Goal: Task Accomplishment & Management: Manage account settings

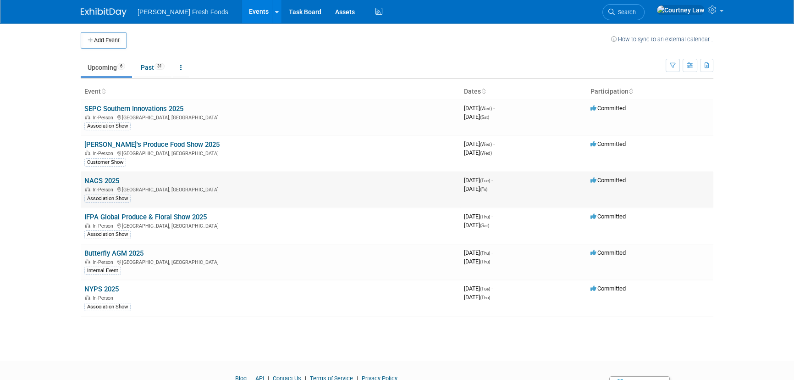
click at [96, 176] on link "NACS 2025" at bounding box center [101, 180] width 35 height 8
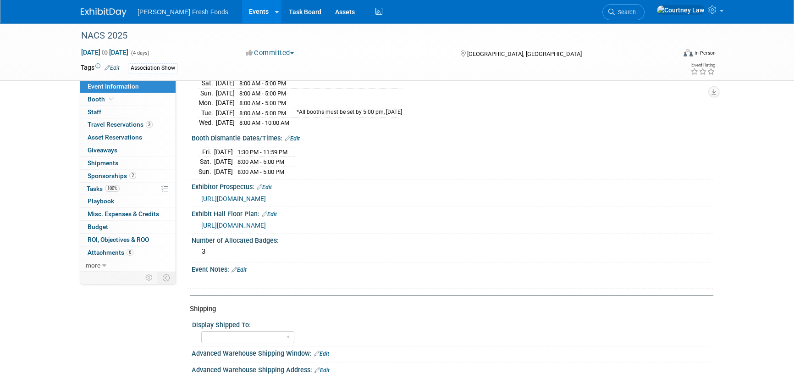
scroll to position [166, 0]
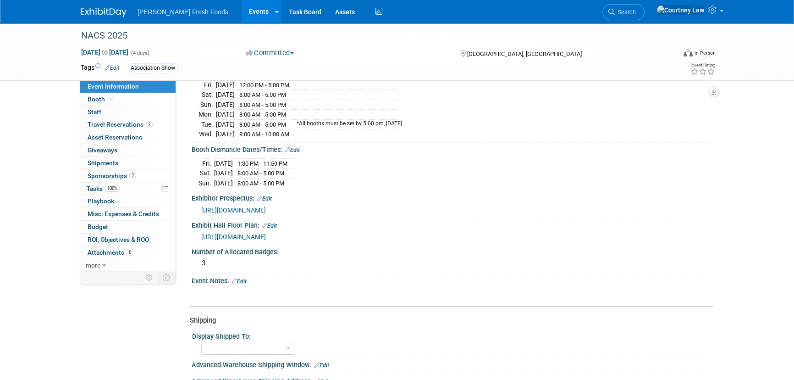
click at [266, 233] on span "[URL][DOMAIN_NAME]" at bounding box center [233, 236] width 65 height 7
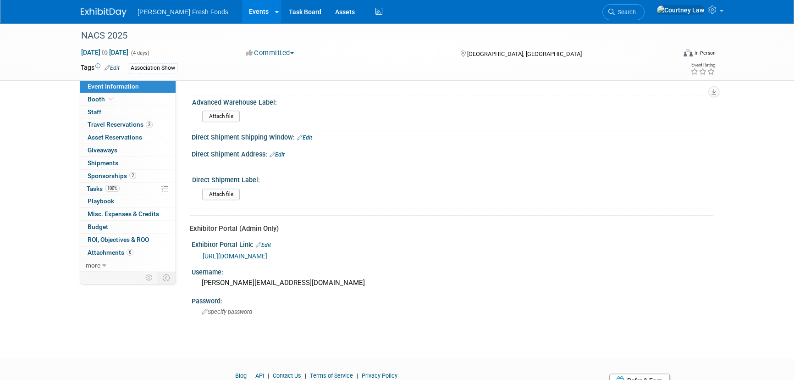
scroll to position [465, 0]
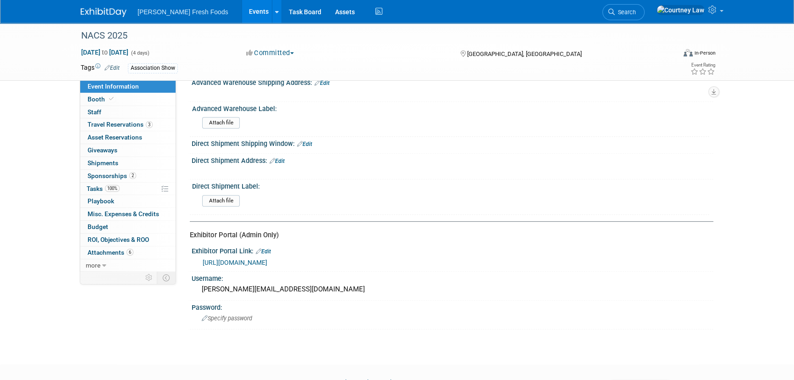
click at [267, 259] on link "https://www.nacsshow.com/Exhibit/Portal" at bounding box center [235, 262] width 65 height 7
drag, startPoint x: 142, startPoint y: 101, endPoint x: 147, endPoint y: 104, distance: 5.7
click at [142, 101] on link "Booth" at bounding box center [127, 99] width 95 height 12
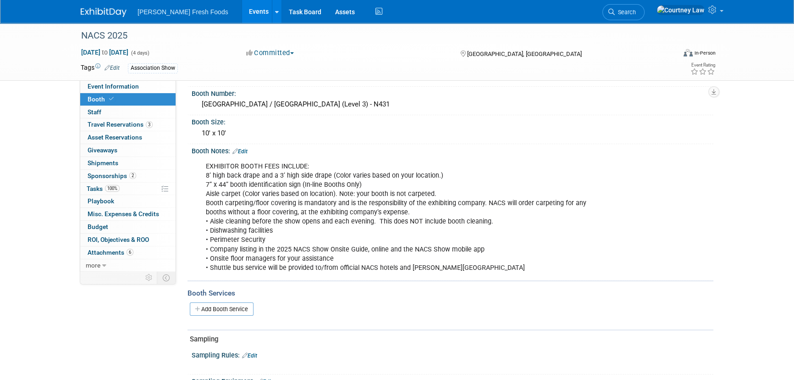
scroll to position [208, 0]
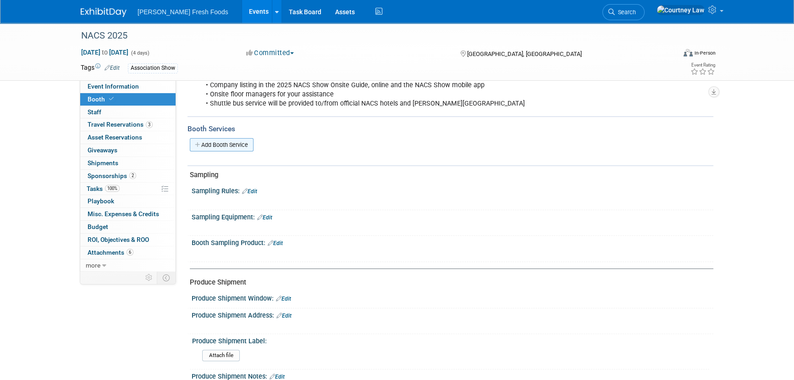
click at [241, 147] on link "Add Booth Service" at bounding box center [222, 144] width 64 height 13
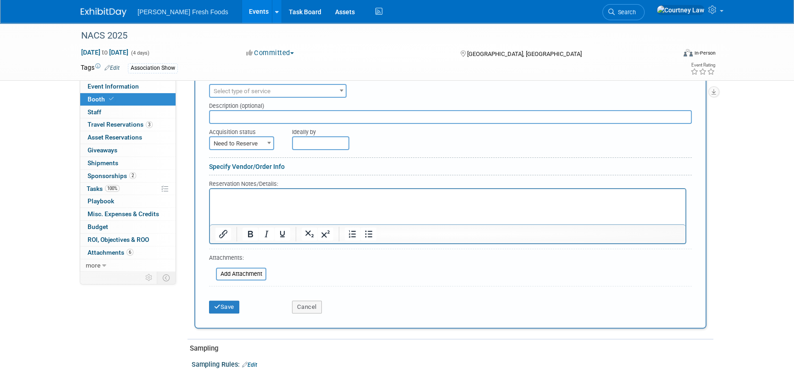
scroll to position [292, 0]
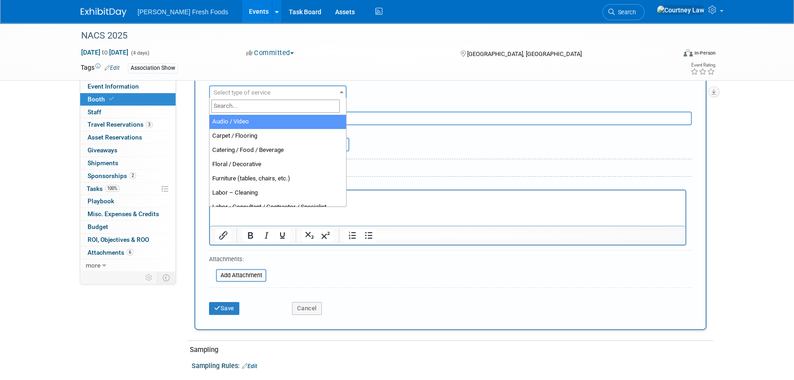
click at [303, 88] on span "Select type of service" at bounding box center [278, 92] width 136 height 13
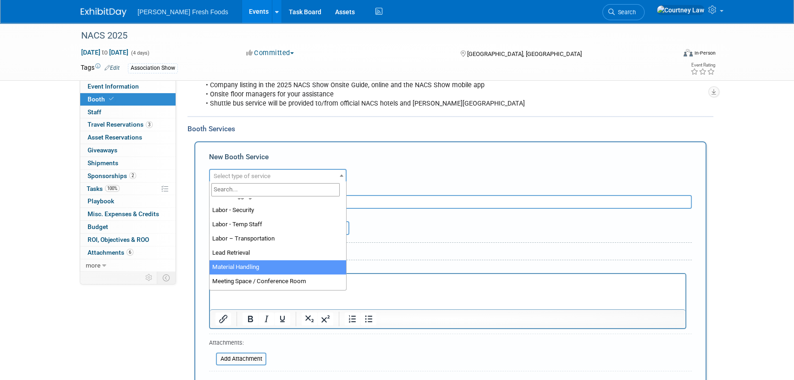
scroll to position [193, 0]
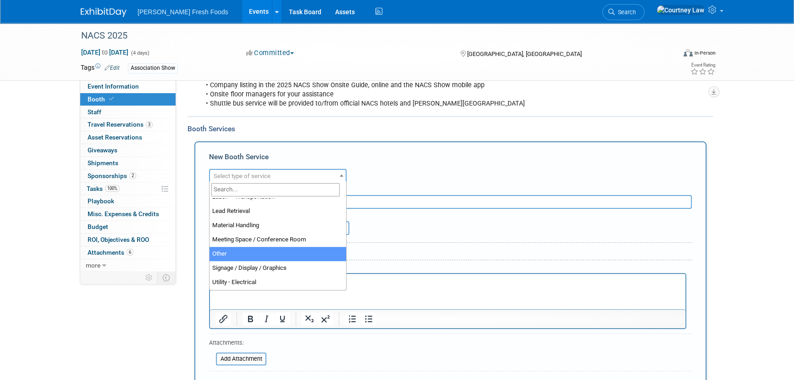
select select "1"
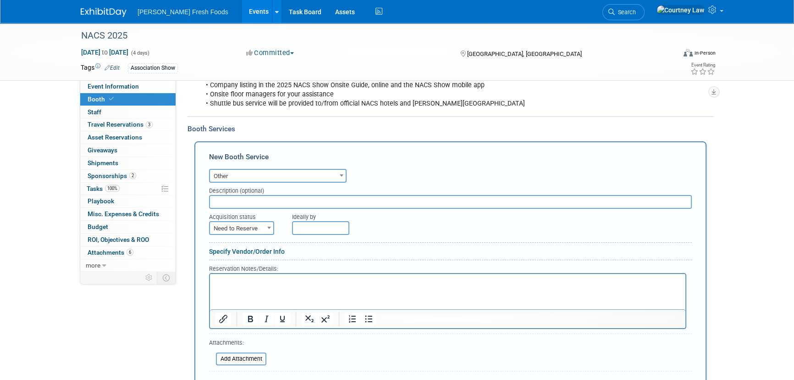
click at [254, 191] on div "Description (optional)" at bounding box center [450, 188] width 483 height 12
click at [237, 204] on input "text" at bounding box center [450, 202] width 483 height 14
paste input "Fabric Backwall Exhibit 10' x 10'"
type input "Fabric Backwall Exhibit 10' x 10'"
click at [244, 228] on span "Need to Reserve" at bounding box center [241, 228] width 63 height 13
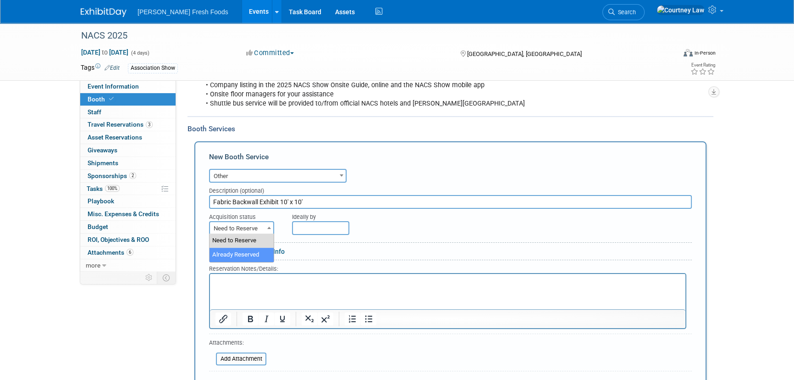
select select "2"
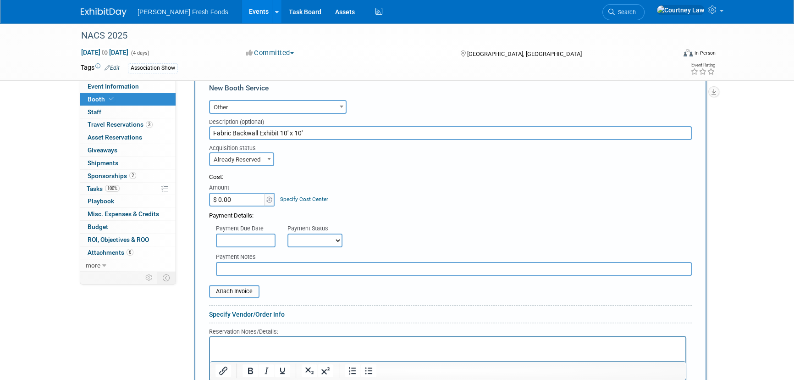
scroll to position [292, 0]
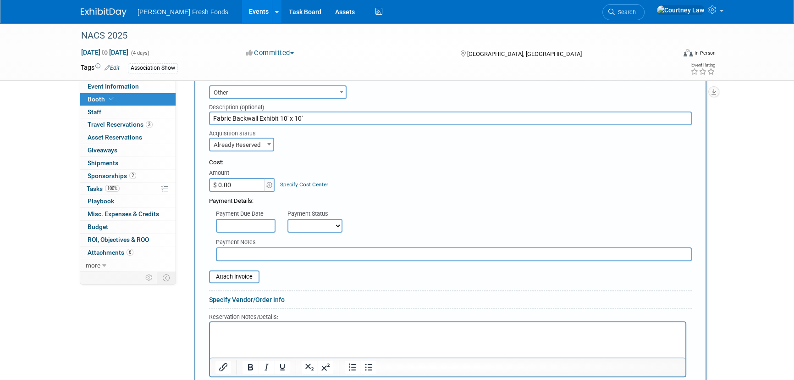
click at [248, 178] on input "$ 0.00" at bounding box center [237, 185] width 57 height 14
type input "$ 3,870.00"
click at [447, 192] on div "Payment Details:" at bounding box center [450, 199] width 483 height 14
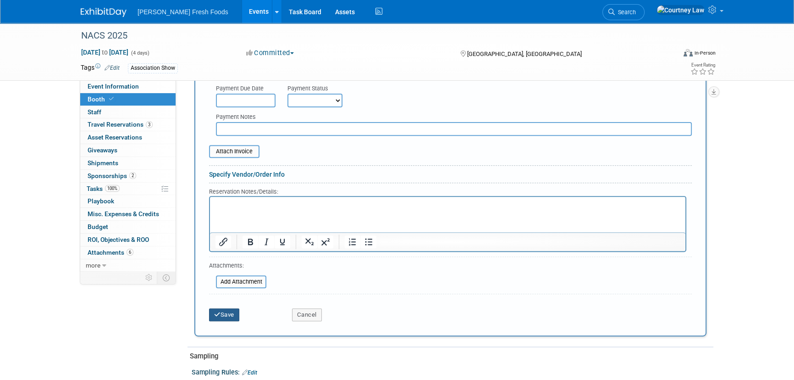
click at [222, 315] on button "Save" at bounding box center [224, 314] width 30 height 13
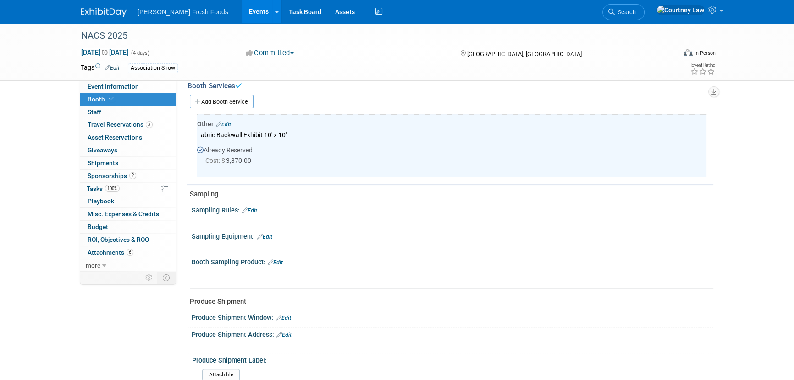
scroll to position [226, 0]
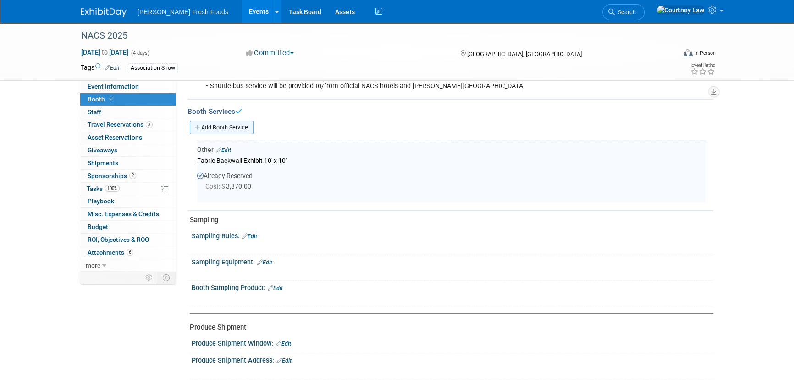
click at [239, 122] on link "Add Booth Service" at bounding box center [222, 127] width 64 height 13
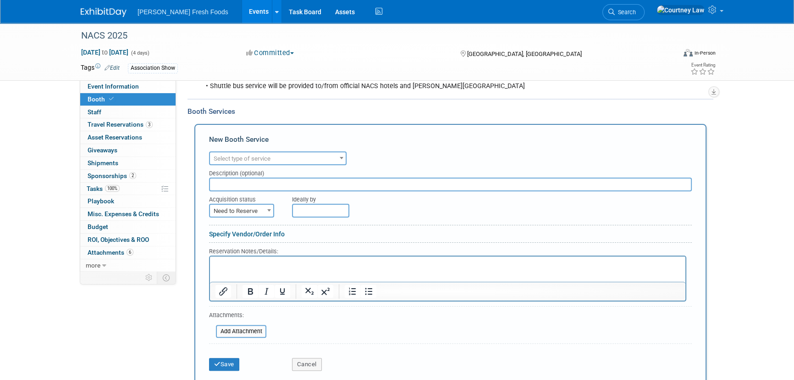
scroll to position [0, 0]
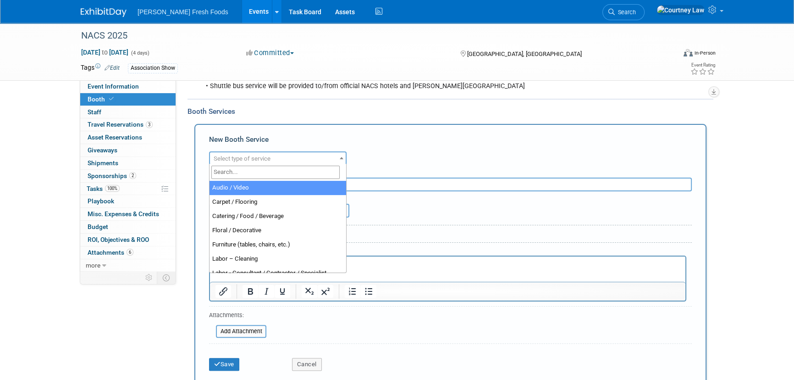
click at [220, 157] on span "Select type of service" at bounding box center [242, 158] width 57 height 7
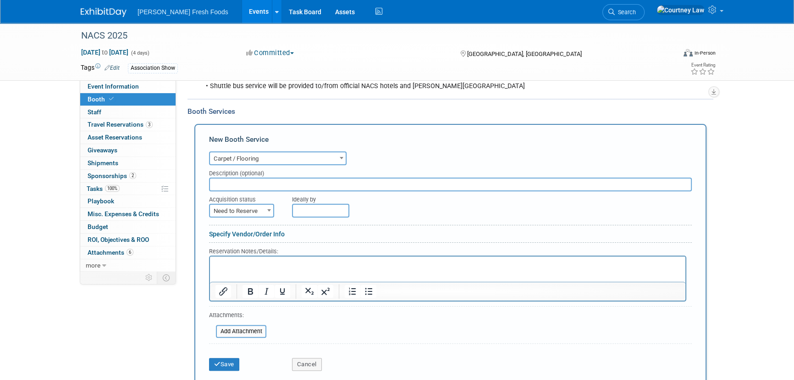
select select "4"
click at [246, 183] on input "text" at bounding box center [450, 184] width 483 height 14
type input "Event Flex Vinyl Flooring"
click at [238, 204] on span "Need to Reserve" at bounding box center [241, 210] width 63 height 13
select select "2"
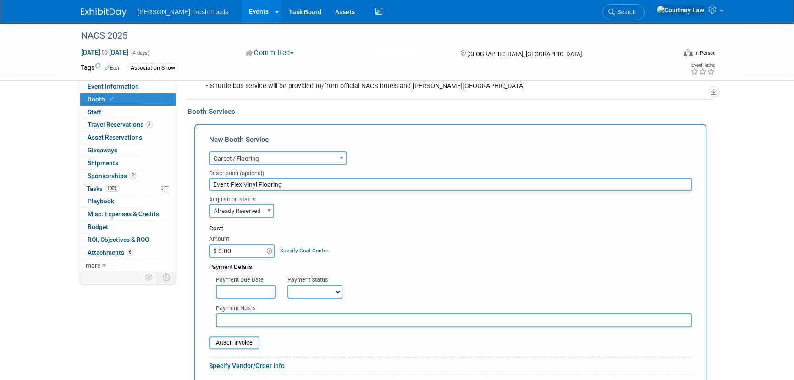
click at [233, 244] on input "$ 0.00" at bounding box center [237, 251] width 57 height 14
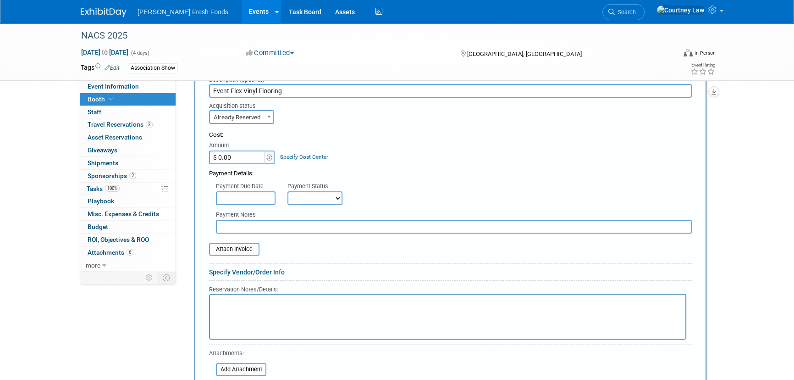
scroll to position [351, 0]
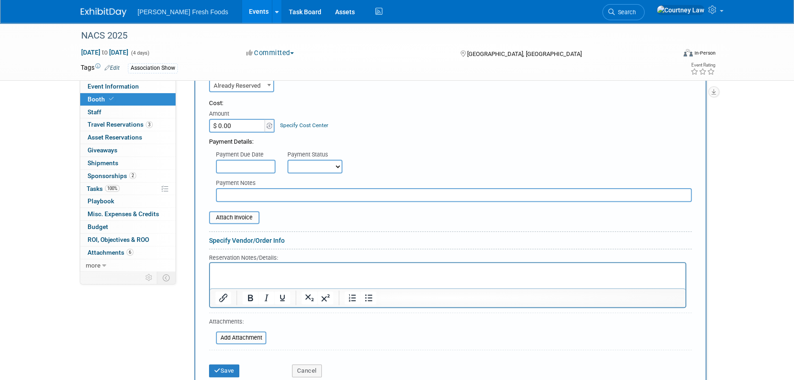
click at [228, 266] on p "Rich Text Area. Press ALT-0 for help." at bounding box center [447, 270] width 465 height 9
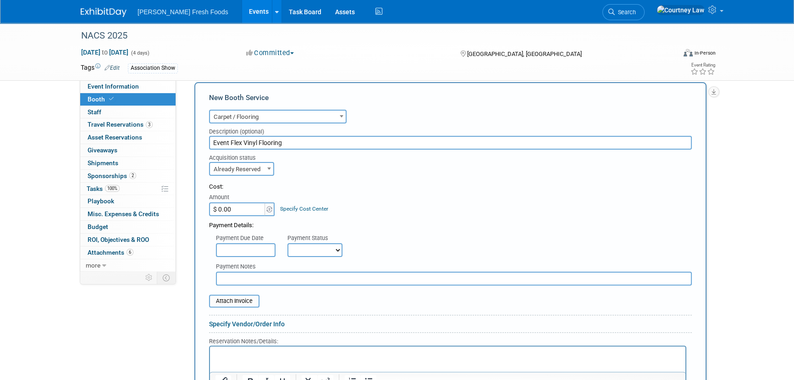
scroll to position [309, 0]
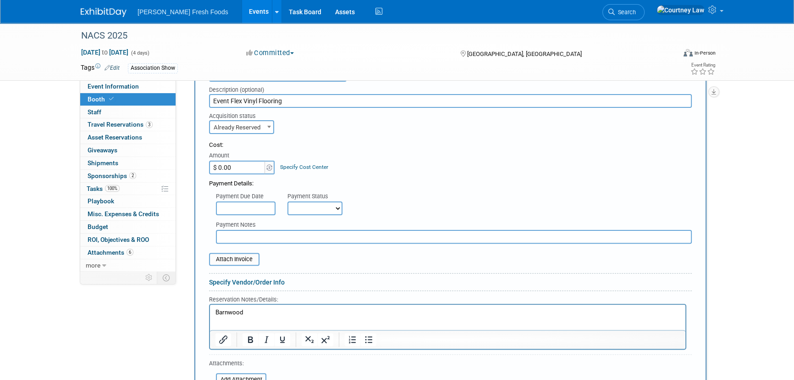
click at [246, 165] on input "$ 0.00" at bounding box center [237, 167] width 57 height 14
click at [247, 162] on input "$ 0.00" at bounding box center [237, 167] width 57 height 14
type input "$ 1,430.00"
click at [519, 180] on div "Payment Details:" at bounding box center [450, 181] width 483 height 14
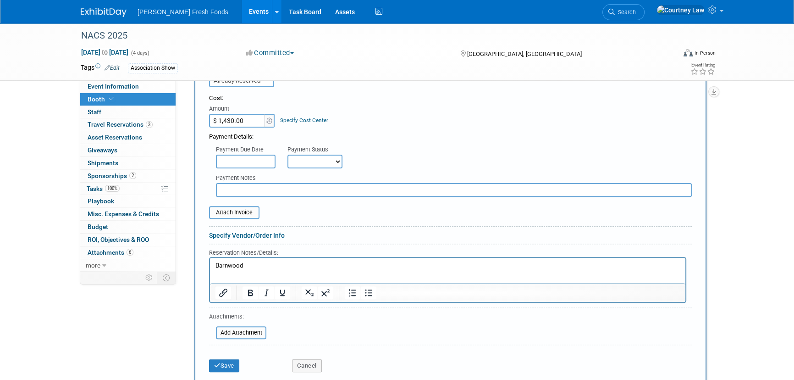
scroll to position [434, 0]
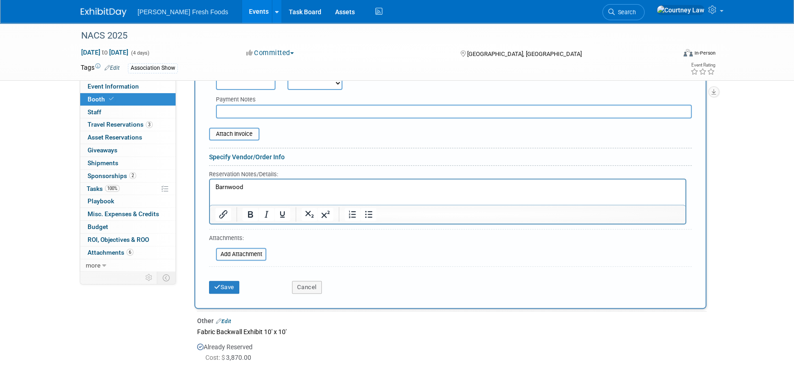
click at [233, 292] on div "Save Cancel" at bounding box center [450, 284] width 483 height 28
click at [233, 289] on button "Save" at bounding box center [224, 287] width 30 height 13
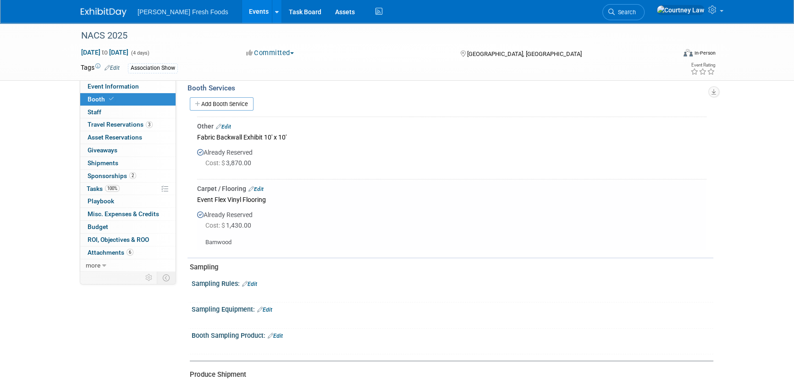
scroll to position [246, 0]
click at [211, 100] on link "Add Booth Service" at bounding box center [222, 106] width 64 height 13
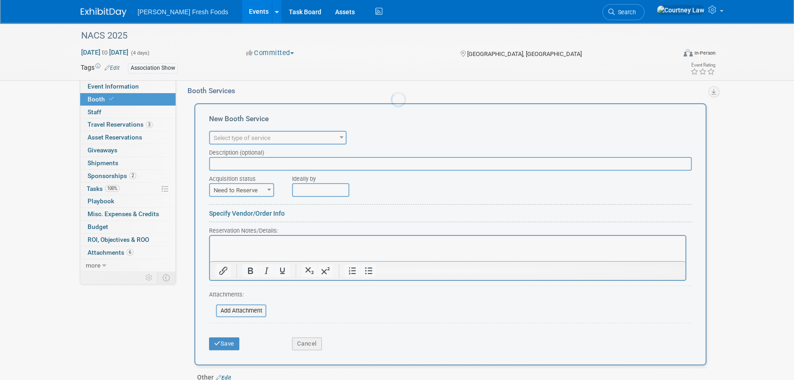
scroll to position [0, 0]
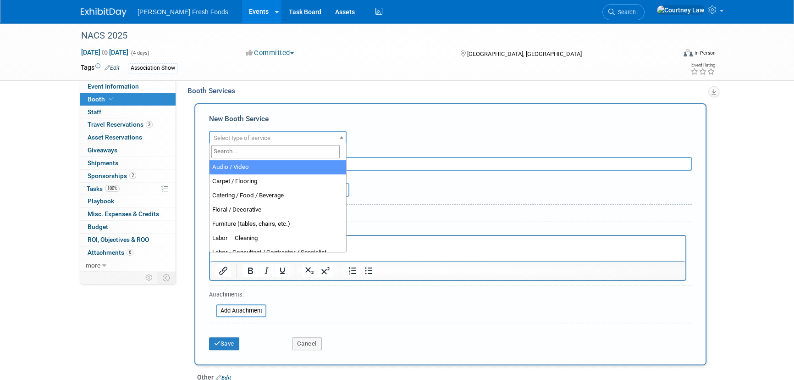
click at [265, 132] on span "Select type of service" at bounding box center [278, 138] width 136 height 13
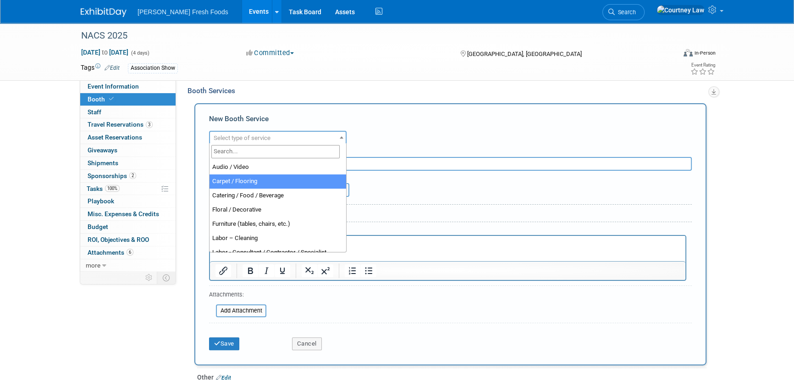
select select "4"
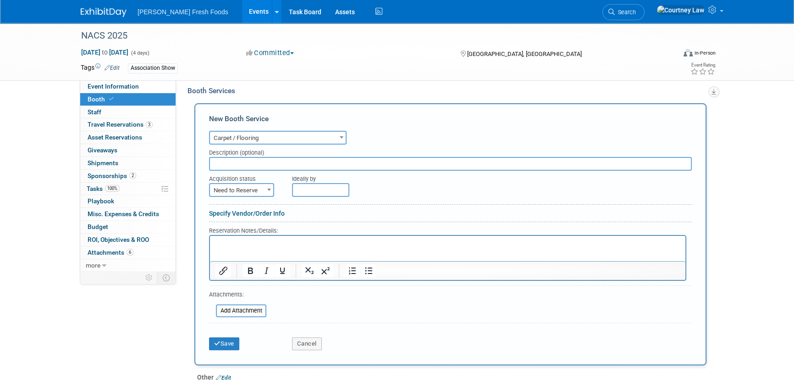
click at [253, 157] on input "text" at bounding box center [450, 164] width 483 height 14
type input "Padding for Vinyl Flooring"
click at [256, 187] on span "Need to Reserve" at bounding box center [241, 190] width 63 height 13
select select "2"
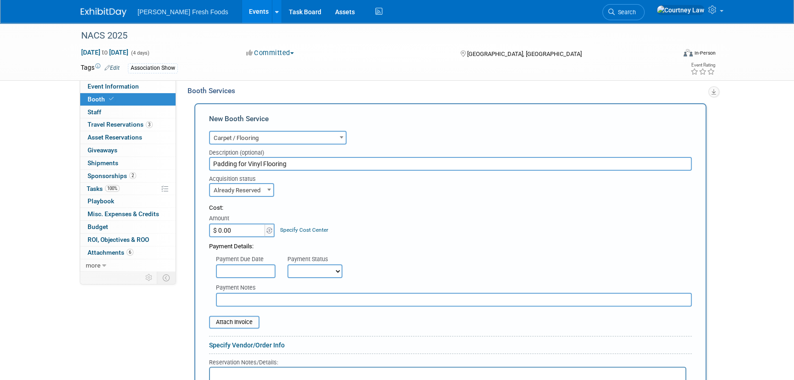
click at [240, 226] on input "$ 0.00" at bounding box center [237, 230] width 57 height 14
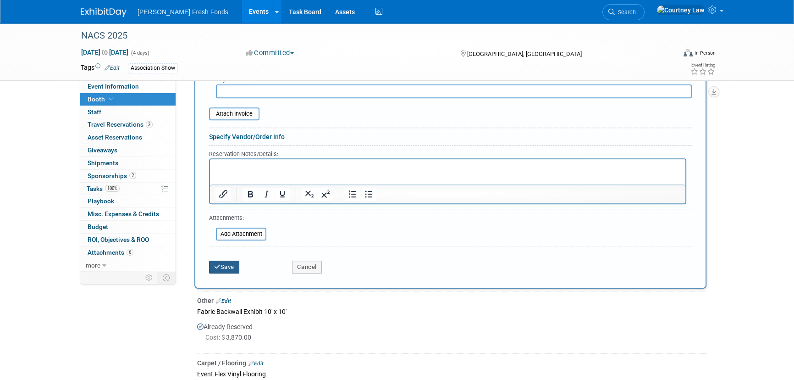
type input "$ 685.00"
click at [219, 264] on icon "submit" at bounding box center [217, 267] width 6 height 6
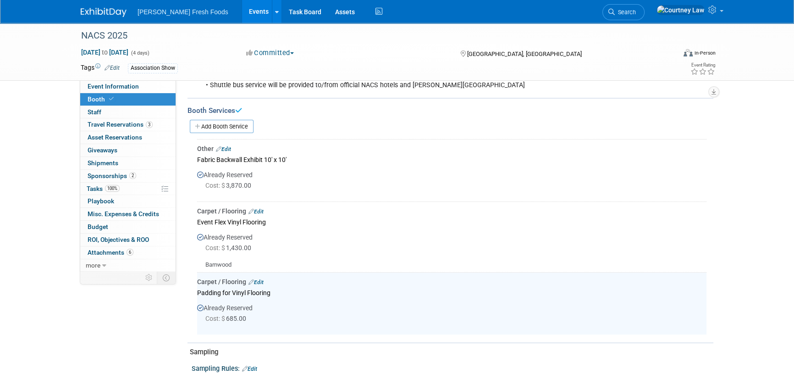
scroll to position [192, 0]
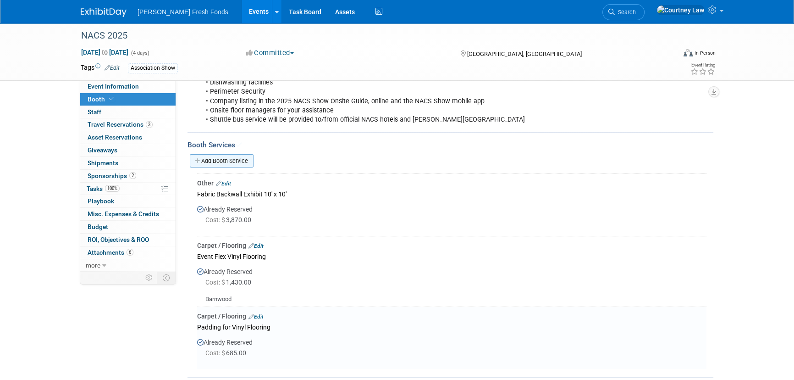
click at [246, 162] on link "Add Booth Service" at bounding box center [222, 160] width 64 height 13
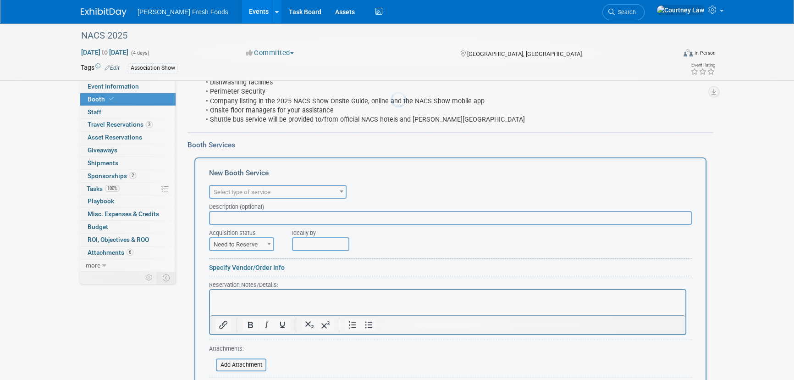
scroll to position [0, 0]
click at [256, 195] on span "Select type of service" at bounding box center [278, 192] width 136 height 13
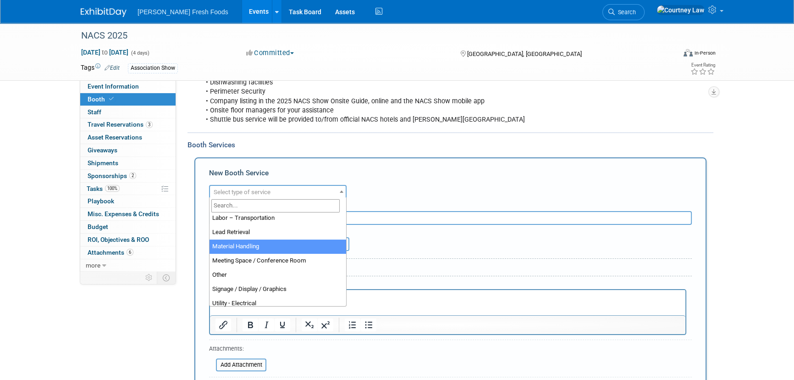
scroll to position [208, 0]
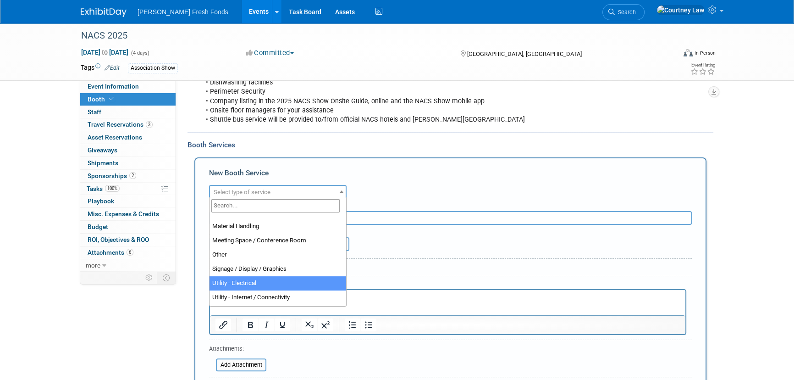
select select "8"
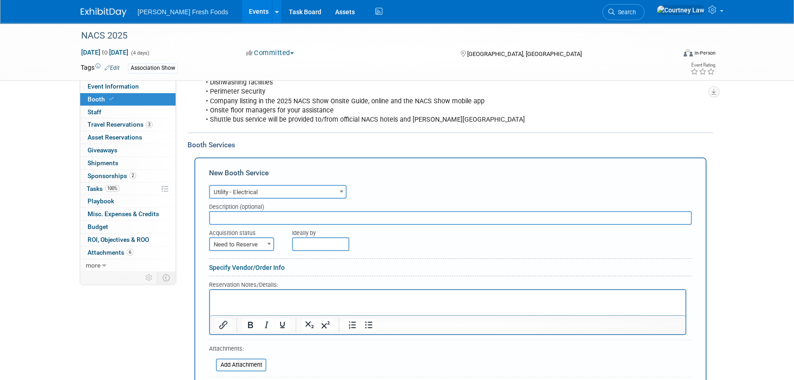
click at [286, 219] on input "text" at bounding box center [450, 218] width 483 height 14
click at [345, 217] on input "Single Phase 20amp Outlet - 24hr Service 208 volt" at bounding box center [450, 218] width 483 height 14
type input "Single Phase 20amp Outlet - 24hr Service 208 Volt"
click at [262, 234] on div "Acquisition status" at bounding box center [243, 231] width 69 height 12
click at [254, 252] on form "Audio / Video Carpet / Flooring Catering / Food / Beverage Floral / Decorative …" at bounding box center [450, 295] width 483 height 226
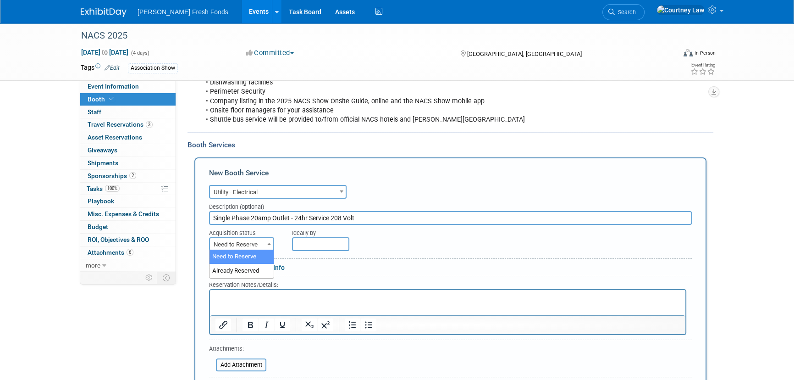
click at [265, 240] on span at bounding box center [269, 243] width 9 height 12
select select "2"
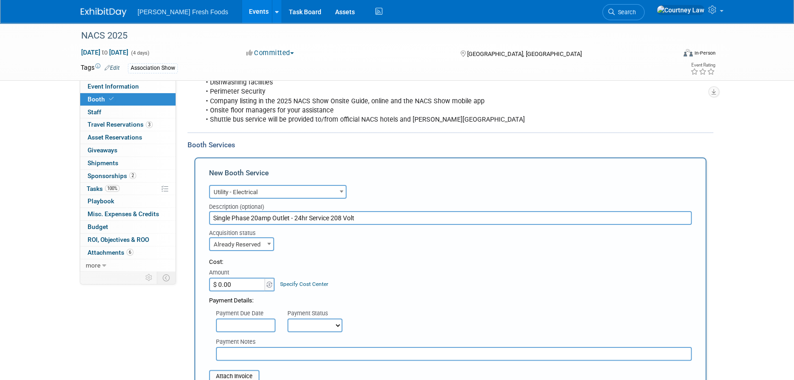
click at [384, 243] on div "Acquisition status Need to Reserve Already Reserved Already Reserved Ideally by" at bounding box center [450, 238] width 496 height 26
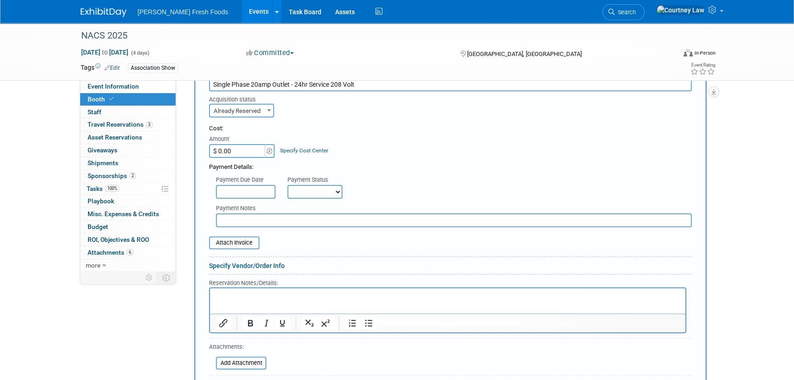
scroll to position [358, 0]
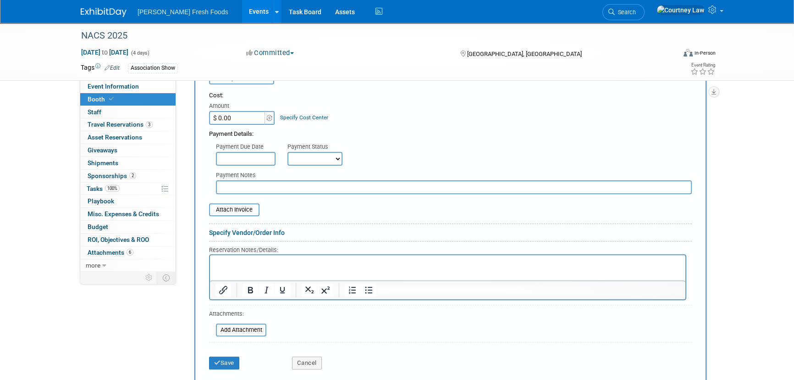
click at [224, 112] on input "$ 0.00" at bounding box center [237, 118] width 57 height 14
type input "$ 1,569.50"
click at [221, 364] on button "Save" at bounding box center [224, 362] width 30 height 13
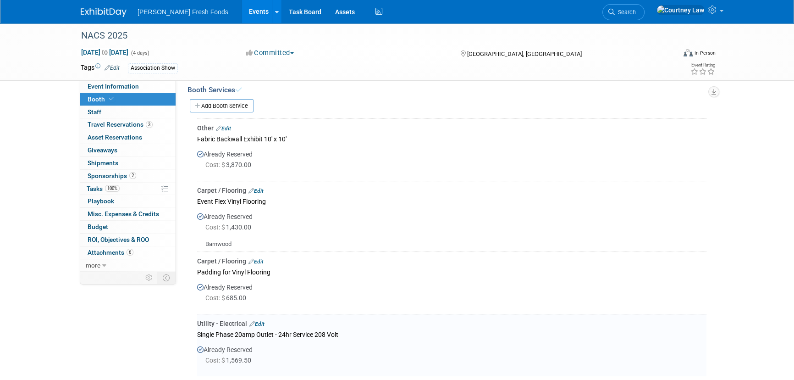
scroll to position [171, 0]
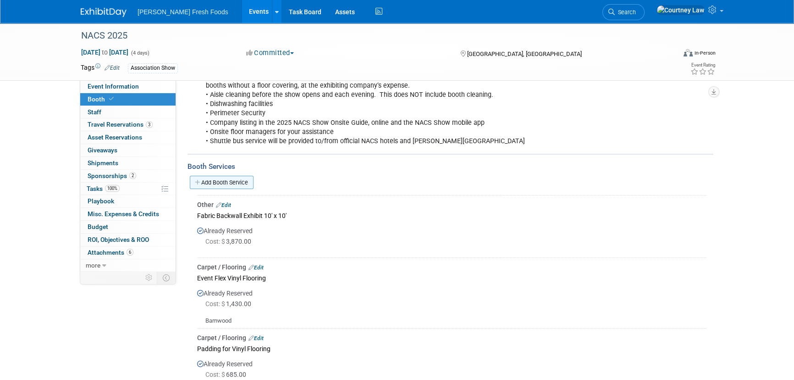
click at [230, 185] on link "Add Booth Service" at bounding box center [222, 182] width 64 height 13
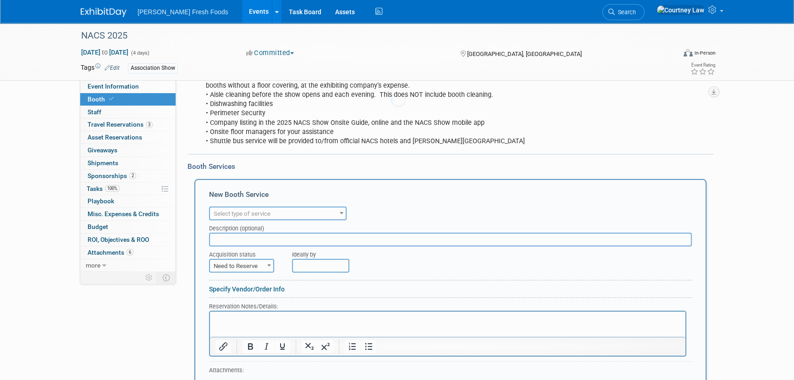
scroll to position [0, 0]
click at [265, 210] on span "Select type of service" at bounding box center [242, 213] width 57 height 7
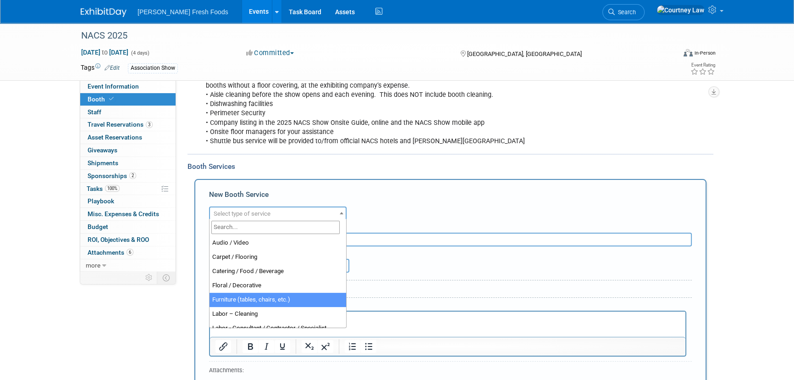
select select "6"
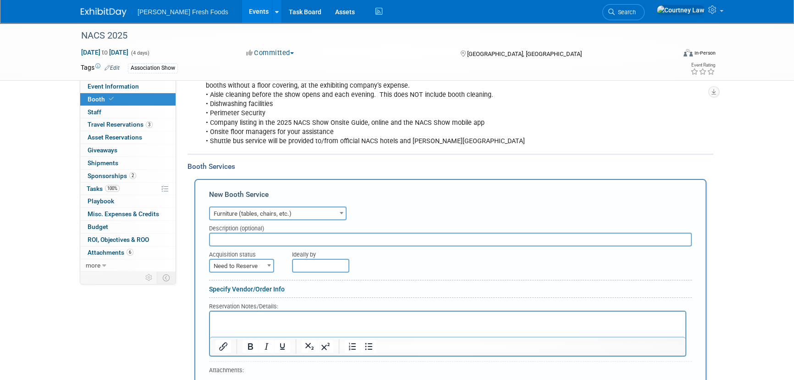
click at [261, 233] on input "text" at bounding box center [450, 239] width 483 height 14
type input "Cabinet - 1M x 41"H Standard Top"
click at [257, 265] on span "Need to Reserve" at bounding box center [241, 265] width 63 height 13
select select "2"
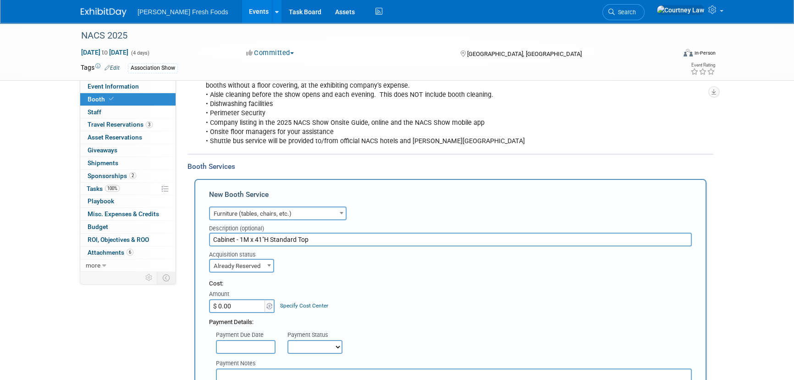
click at [243, 302] on input "$ 0.00" at bounding box center [237, 306] width 57 height 14
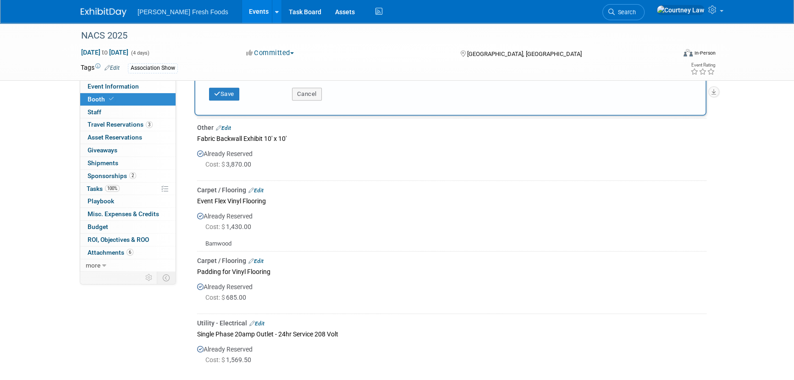
scroll to position [629, 0]
type input "$ 625.00"
click at [227, 94] on button "Save" at bounding box center [224, 92] width 30 height 13
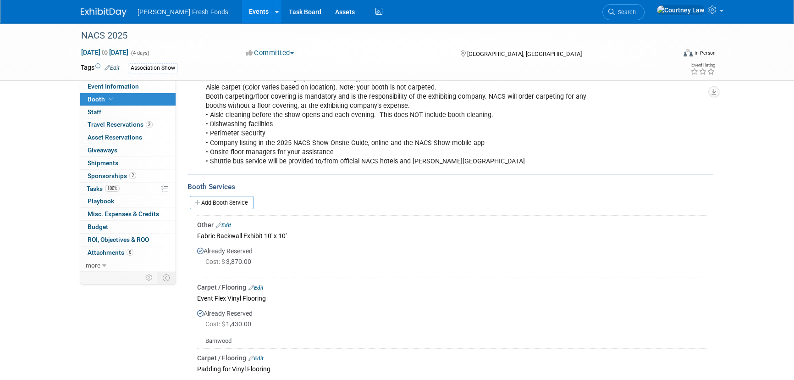
scroll to position [150, 0]
click at [232, 202] on link "Add Booth Service" at bounding box center [222, 202] width 64 height 13
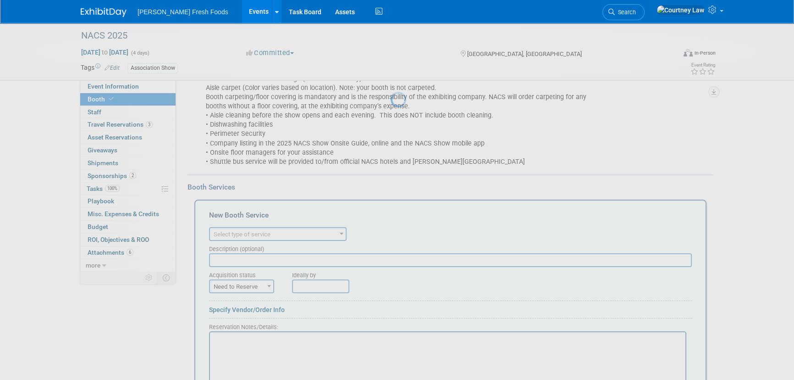
scroll to position [0, 0]
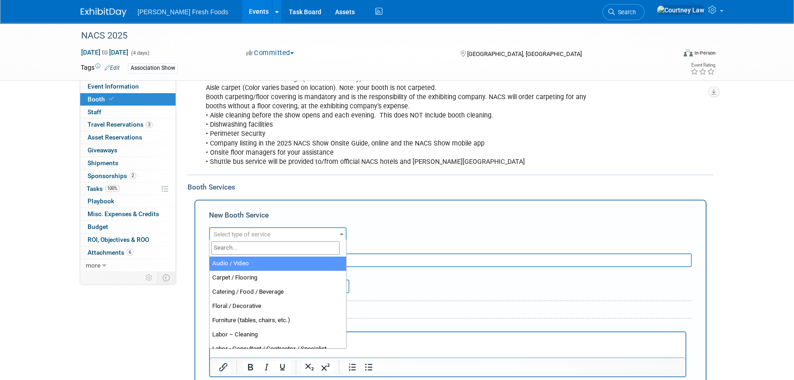
click at [280, 238] on span "Select type of service" at bounding box center [278, 234] width 136 height 13
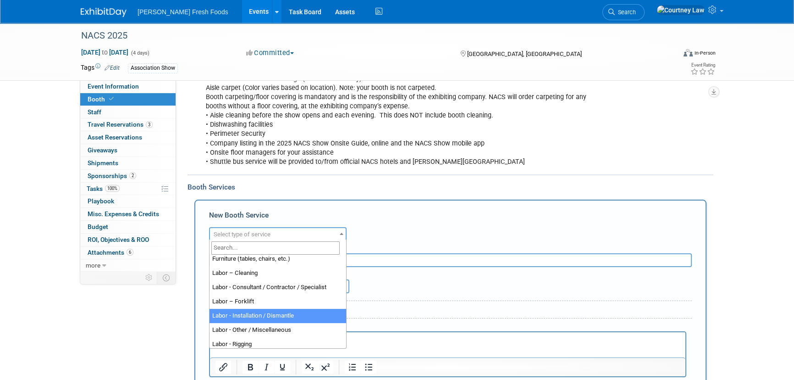
scroll to position [0, 0]
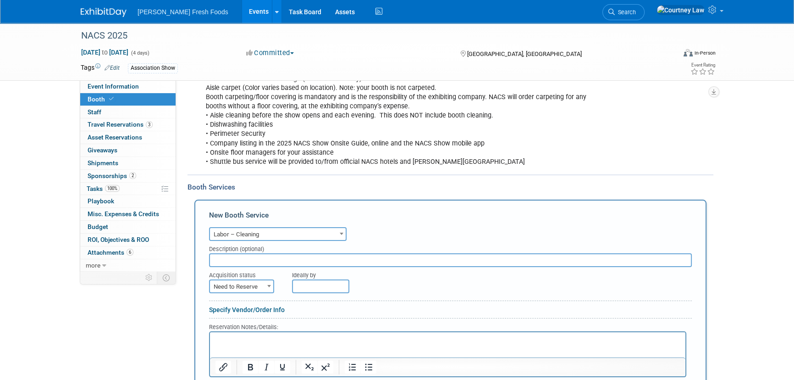
select select "14"
click at [242, 253] on input "text" at bounding box center [450, 260] width 483 height 14
type input "3 Days Vacuuming"
click at [242, 284] on span "Need to Reserve" at bounding box center [241, 286] width 63 height 13
select select "2"
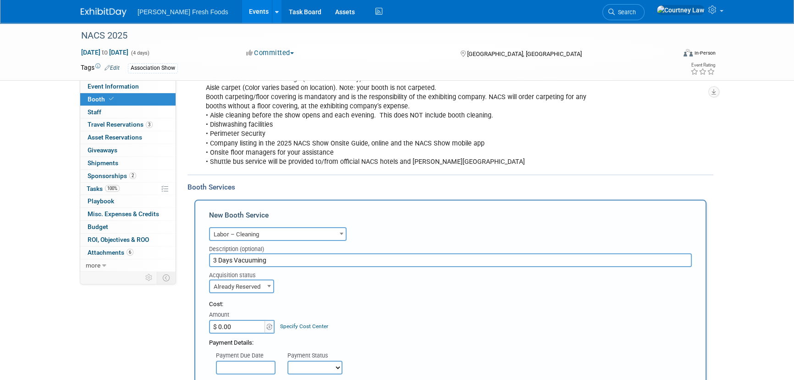
click at [240, 320] on input "$ 0.00" at bounding box center [237, 327] width 57 height 14
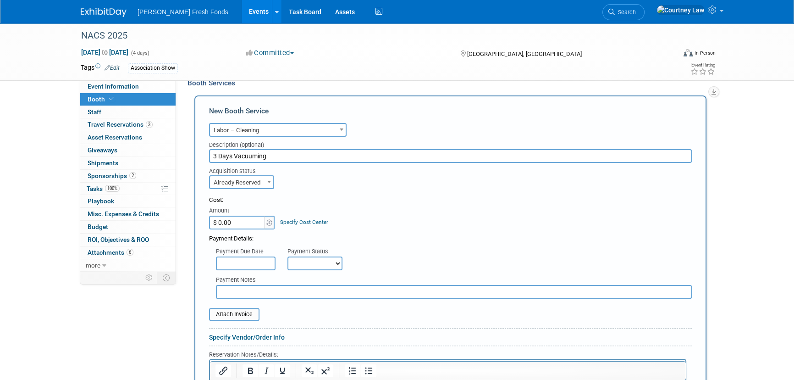
scroll to position [275, 0]
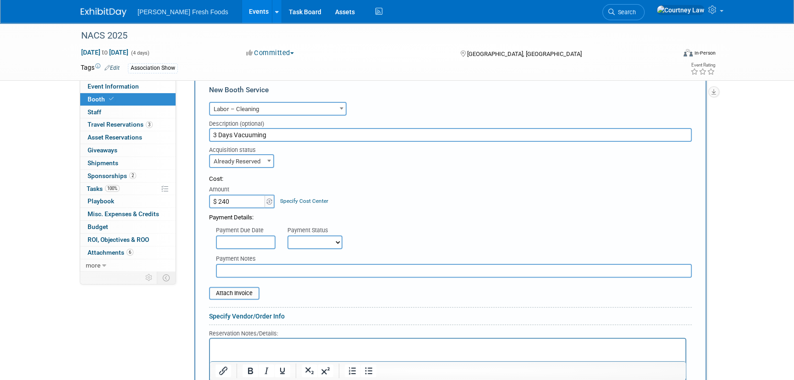
type input "$ 240.00"
click at [467, 275] on input "text" at bounding box center [454, 271] width 476 height 14
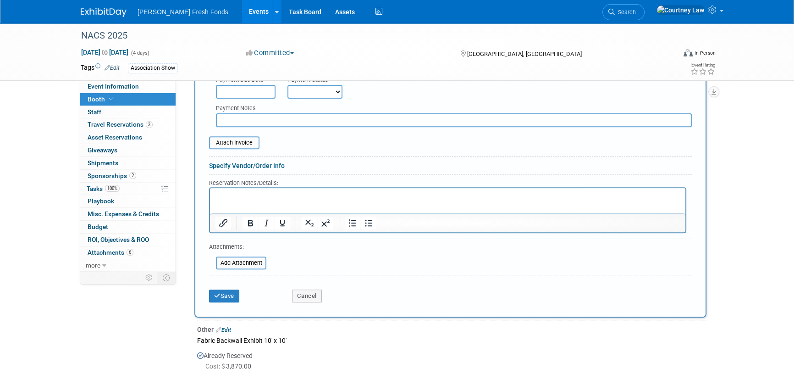
scroll to position [567, 0]
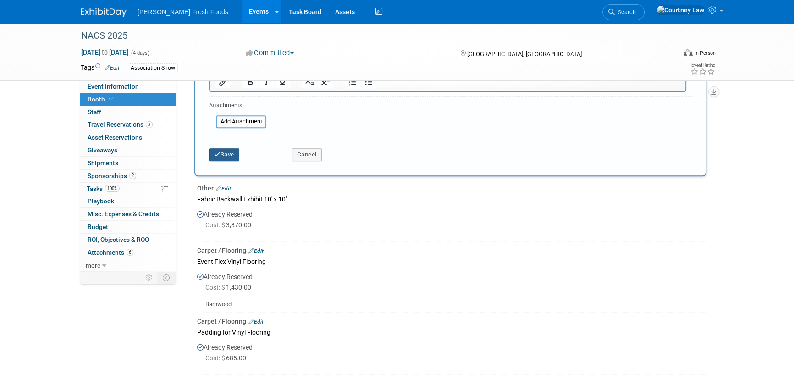
click at [223, 148] on button "Save" at bounding box center [224, 154] width 30 height 13
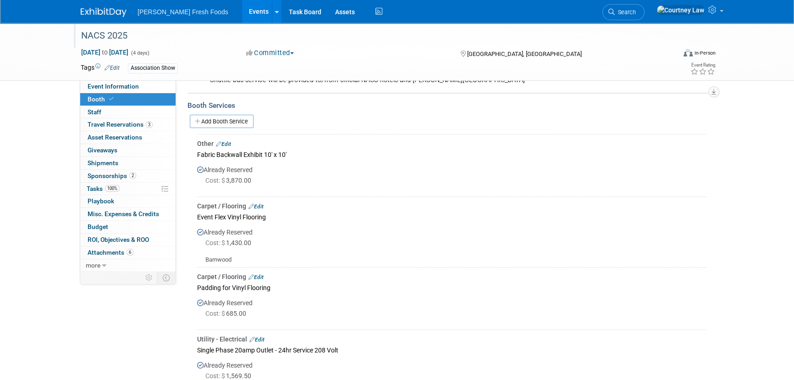
scroll to position [212, 0]
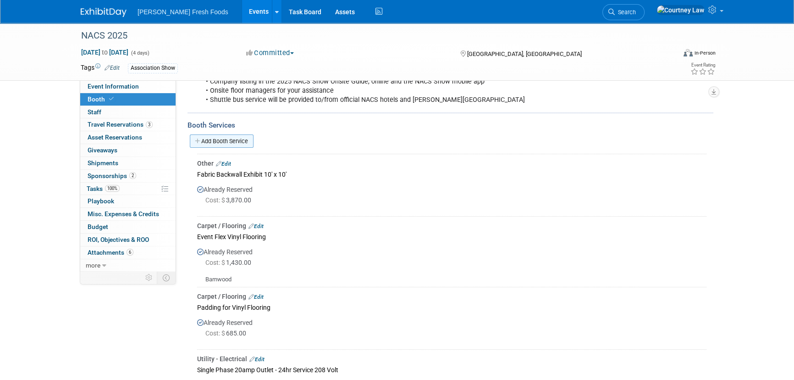
click at [250, 138] on link "Add Booth Service" at bounding box center [222, 140] width 64 height 13
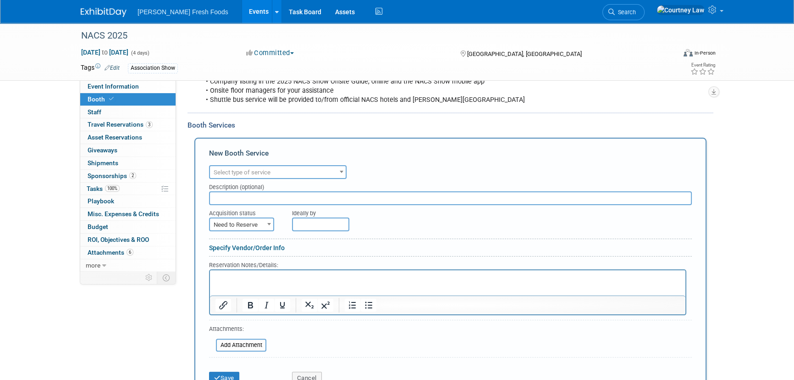
scroll to position [0, 0]
click at [260, 175] on span "Select type of service" at bounding box center [278, 172] width 136 height 13
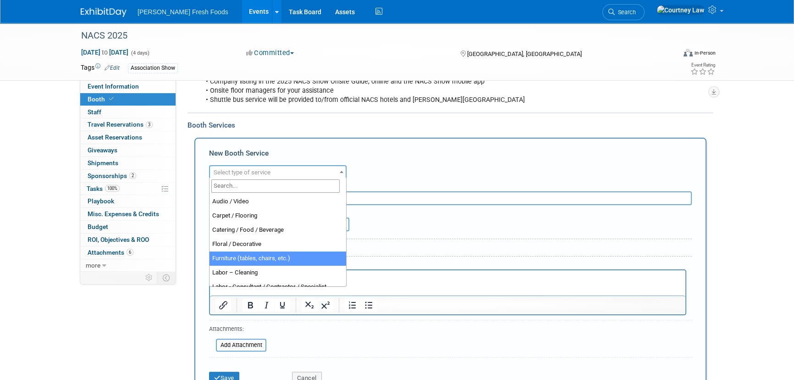
select select "6"
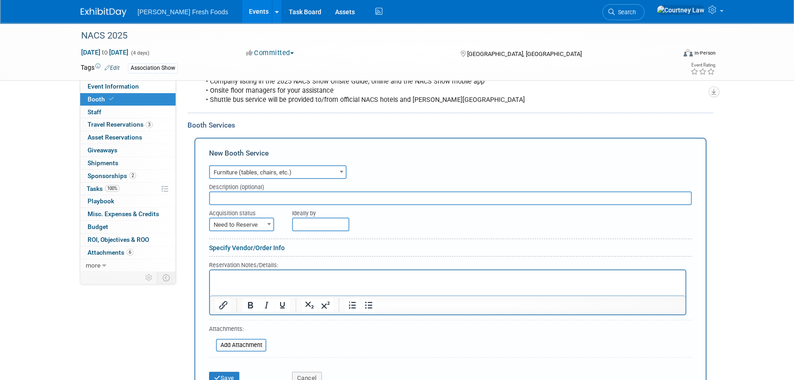
click at [312, 201] on input "text" at bounding box center [450, 198] width 483 height 14
type input "Corrugated Wastebasket"
click at [227, 219] on span "Need to Reserve" at bounding box center [241, 224] width 63 height 13
select select "2"
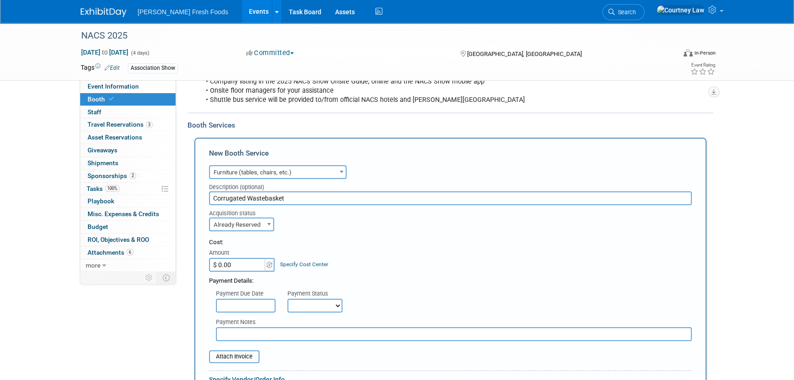
click at [234, 262] on input "$ 0.00" at bounding box center [237, 265] width 57 height 14
type input "$ 20.65"
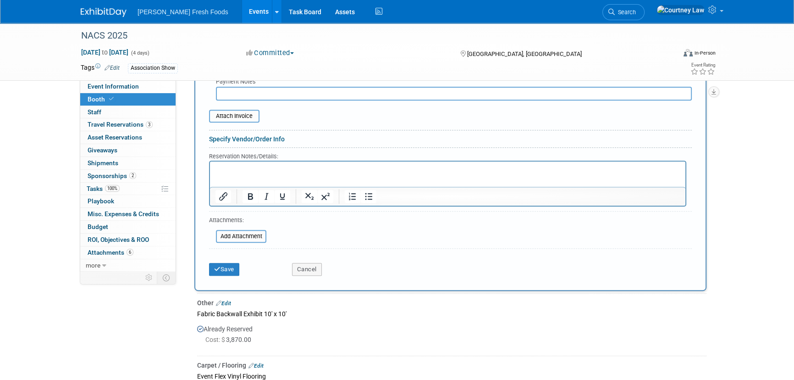
scroll to position [462, 0]
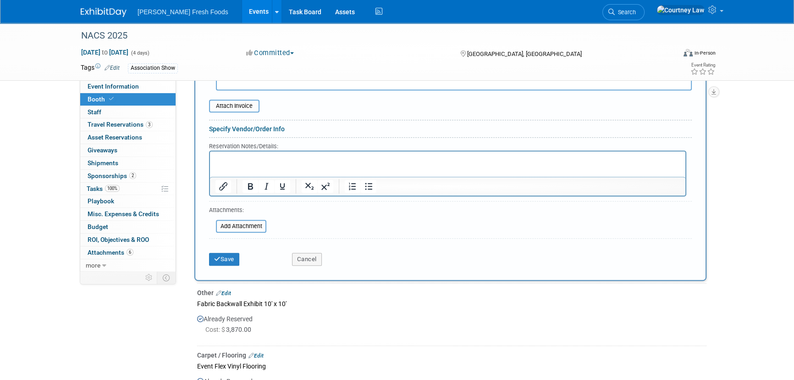
click at [208, 252] on div "Save" at bounding box center [243, 256] width 83 height 19
click at [213, 253] on button "Save" at bounding box center [224, 259] width 30 height 13
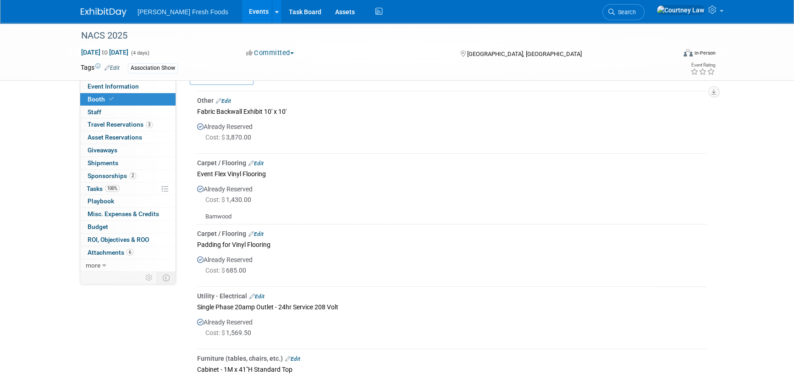
scroll to position [108, 0]
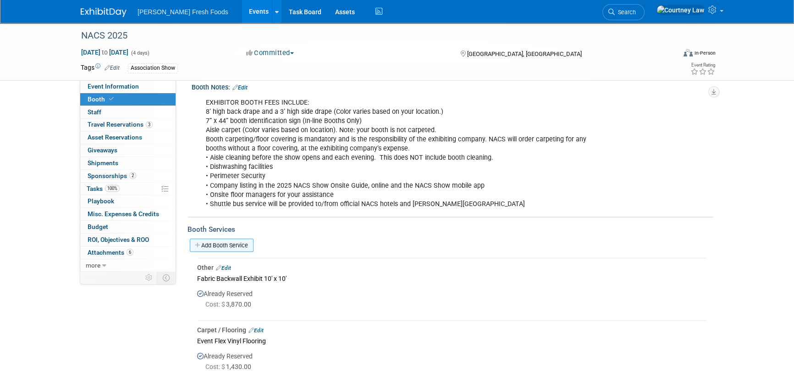
click at [202, 245] on link "Add Booth Service" at bounding box center [222, 244] width 64 height 13
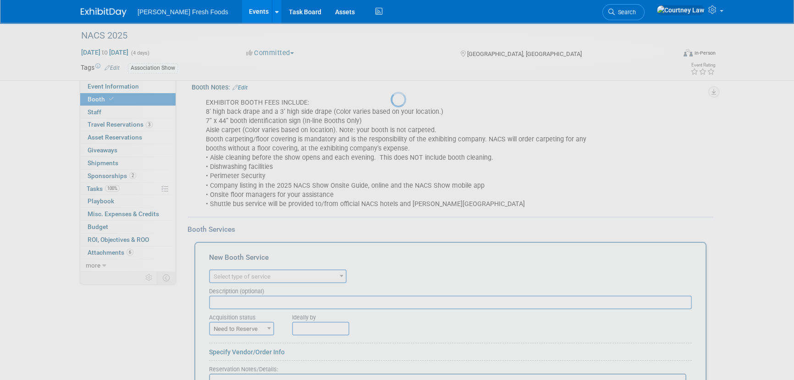
scroll to position [0, 0]
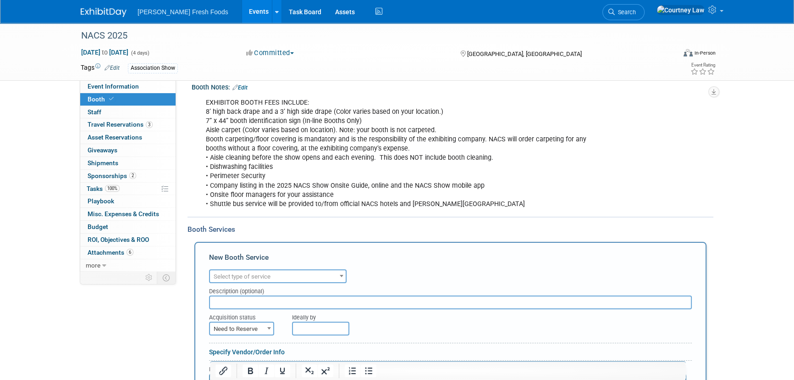
click at [306, 277] on span "Select type of service" at bounding box center [278, 276] width 136 height 13
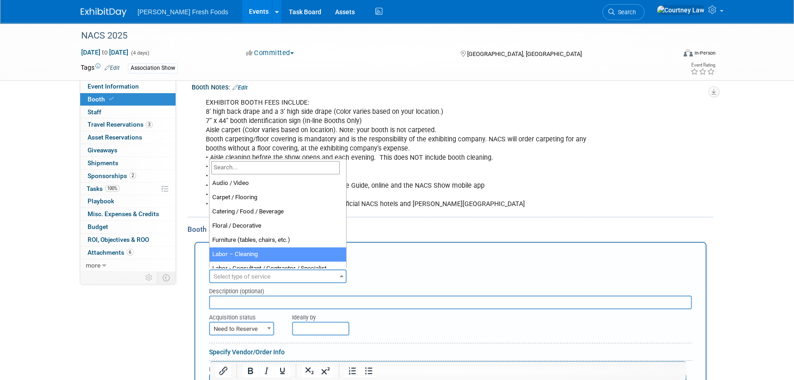
scroll to position [41, 0]
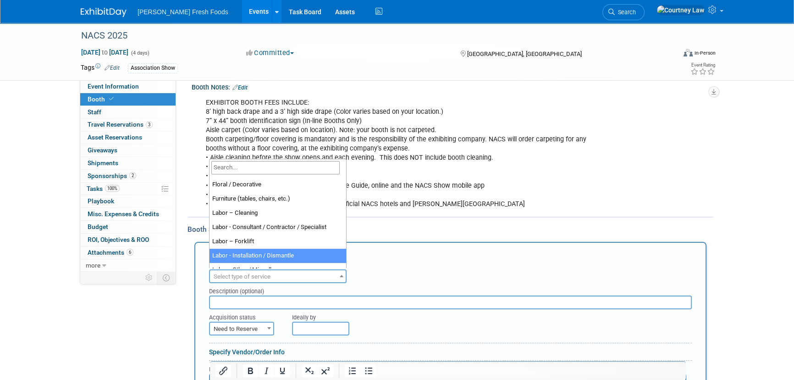
select select "11"
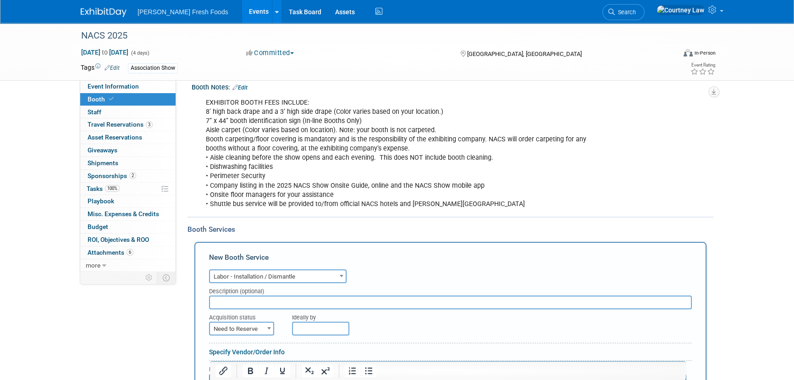
click at [264, 305] on input "text" at bounding box center [450, 302] width 483 height 14
paste input "Install - Electrical Booth Work - Straight Time"
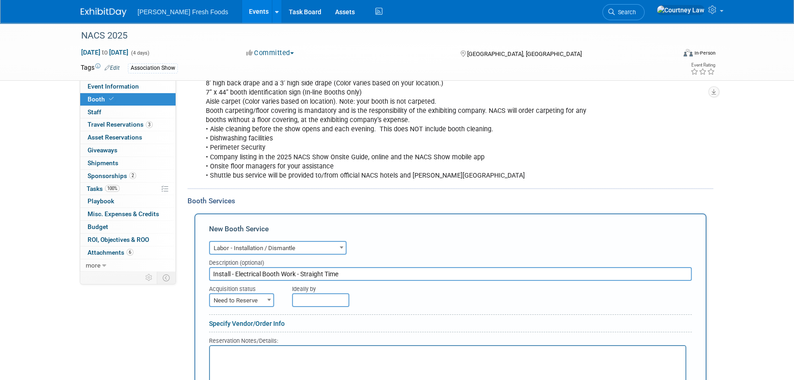
scroll to position [191, 0]
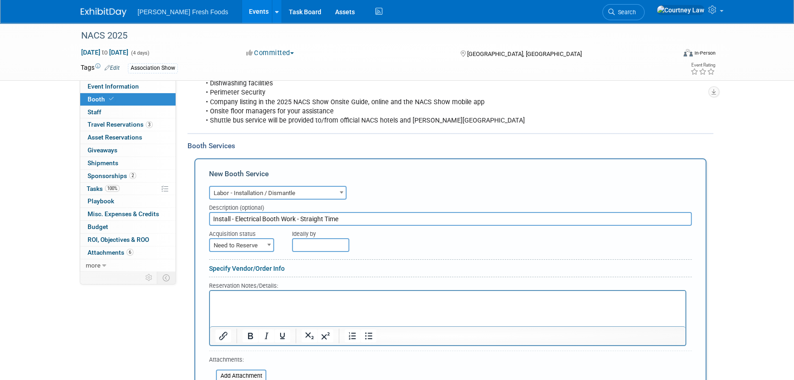
type input "Install - Electrical Booth Work - Straight Time"
click at [249, 247] on span "Need to Reserve" at bounding box center [241, 245] width 63 height 13
select select "2"
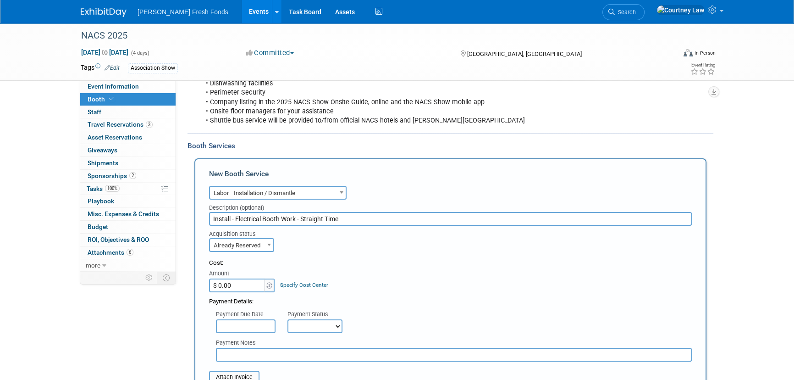
click at [234, 282] on input "$ 0.00" at bounding box center [237, 285] width 57 height 14
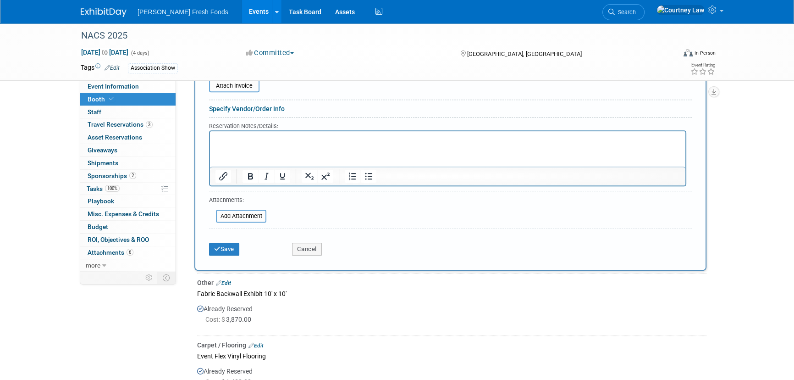
scroll to position [483, 0]
type input "$ 134.00"
click at [232, 251] on button "Save" at bounding box center [224, 248] width 30 height 13
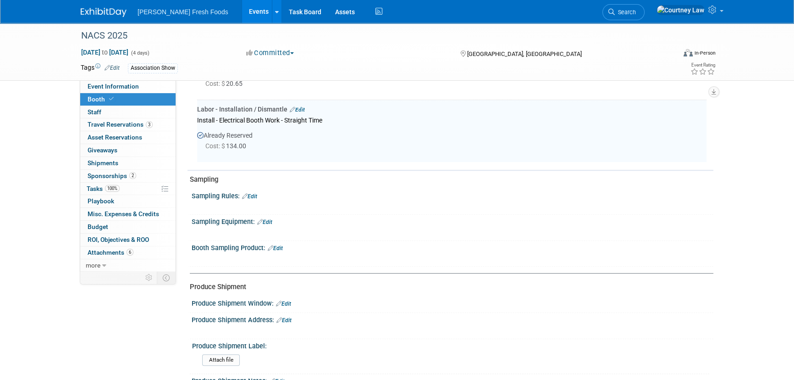
scroll to position [711, 0]
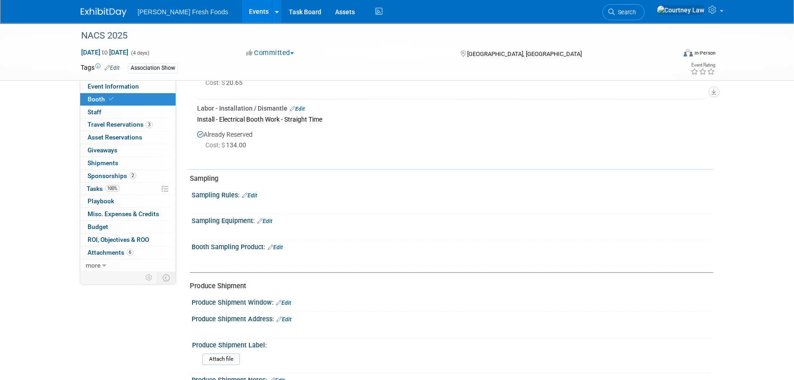
click at [404, 201] on div at bounding box center [405, 205] width 413 height 9
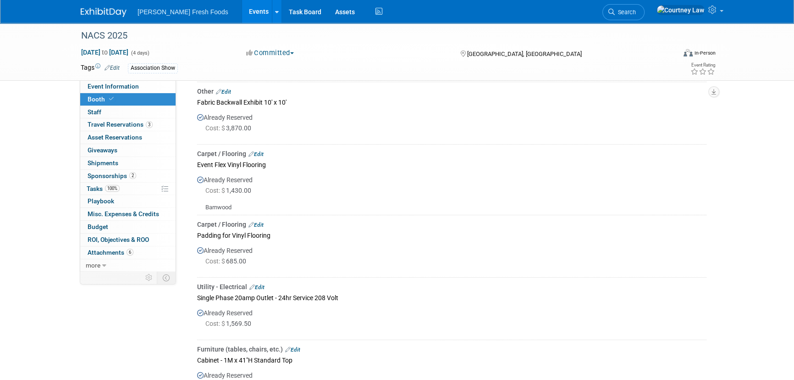
scroll to position [215, 0]
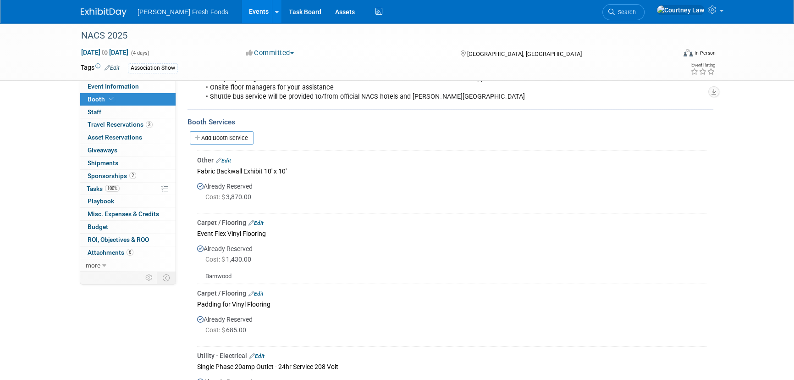
click at [227, 160] on link "Edit" at bounding box center [223, 160] width 15 height 6
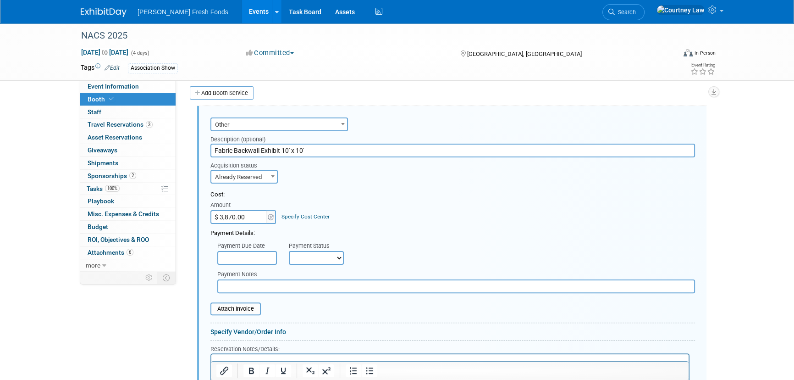
scroll to position [0, 0]
click at [244, 314] on form "Audio / Video Carpet / Flooring Catering / Food / Beverage Floral / Decorative …" at bounding box center [452, 294] width 485 height 358
click at [246, 309] on input "file" at bounding box center [205, 308] width 109 height 11
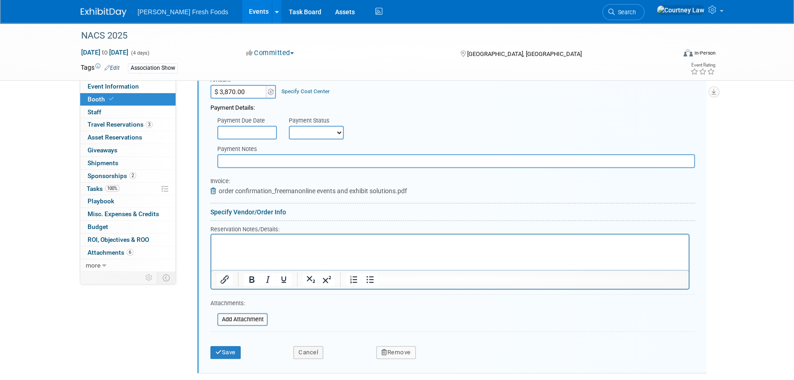
scroll to position [593, 0]
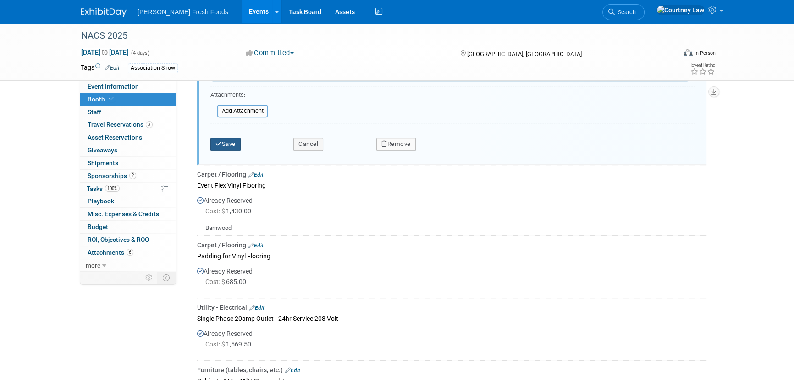
click at [231, 139] on button "Save" at bounding box center [225, 144] width 30 height 13
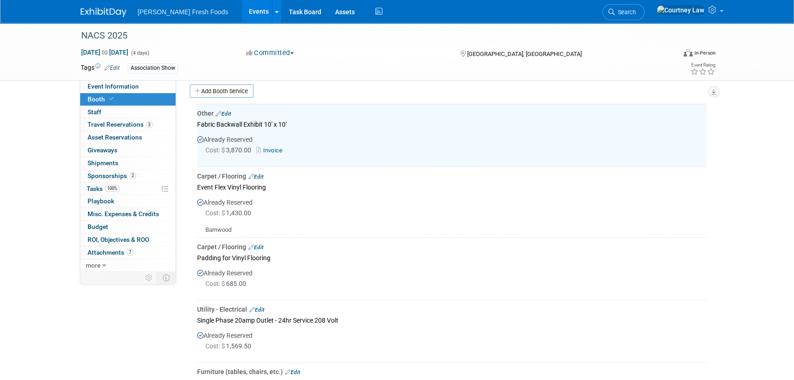
scroll to position [260, 0]
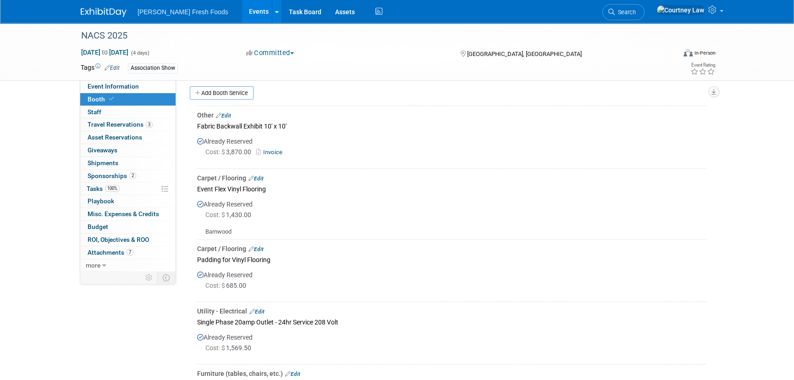
click at [100, 9] on img at bounding box center [104, 12] width 46 height 9
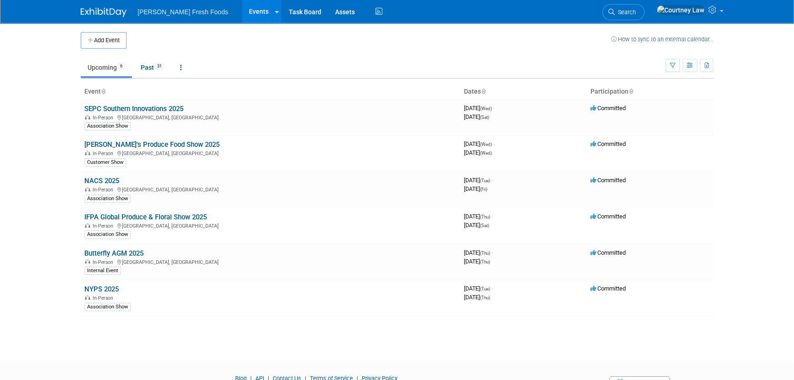
click at [95, 8] on img at bounding box center [104, 12] width 46 height 9
click at [144, 63] on link "Past 31" at bounding box center [153, 67] width 38 height 17
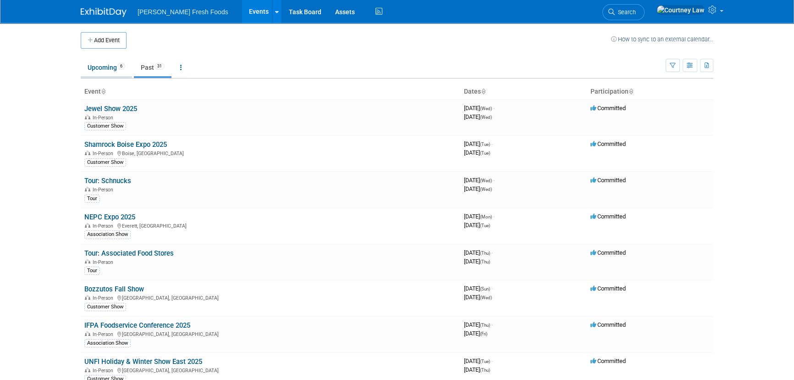
click at [90, 73] on link "Upcoming 6" at bounding box center [106, 67] width 51 height 17
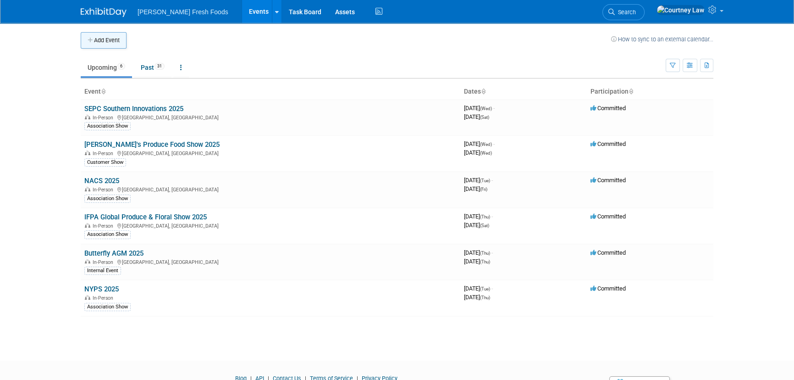
click at [103, 39] on button "Add Event" at bounding box center [104, 40] width 46 height 17
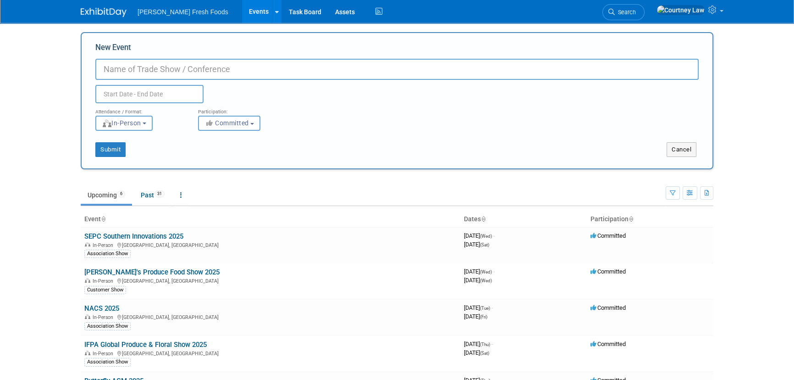
click at [238, 72] on input "New Event" at bounding box center [396, 69] width 603 height 21
type input "Tour: HEB 2025"
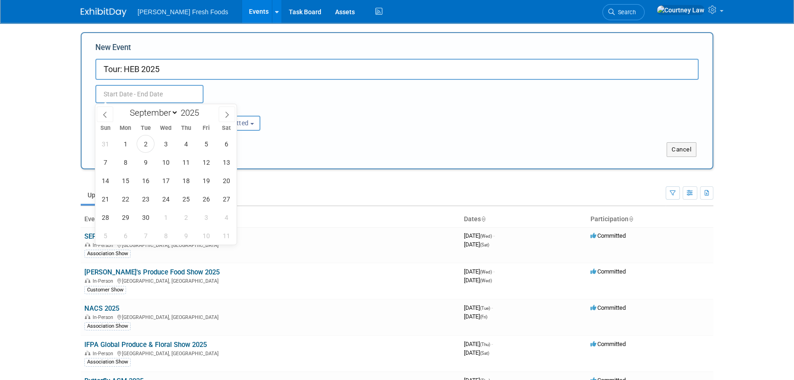
click at [166, 96] on input "text" at bounding box center [149, 94] width 108 height 18
click at [102, 108] on span at bounding box center [105, 114] width 17 height 16
select select "7"
click at [181, 215] on span "28" at bounding box center [186, 217] width 18 height 18
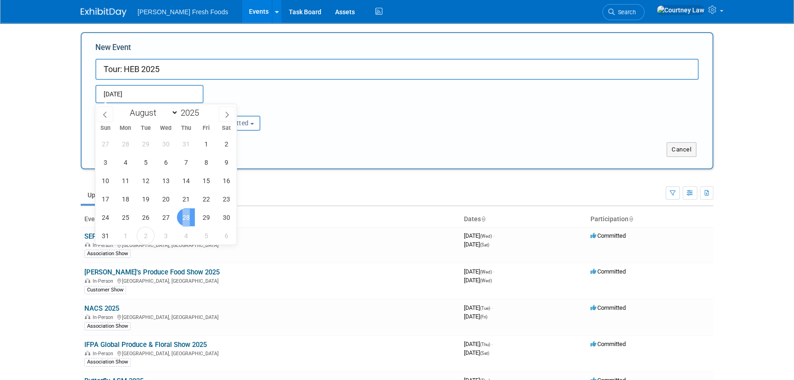
type input "[DATE] to [DATE]"
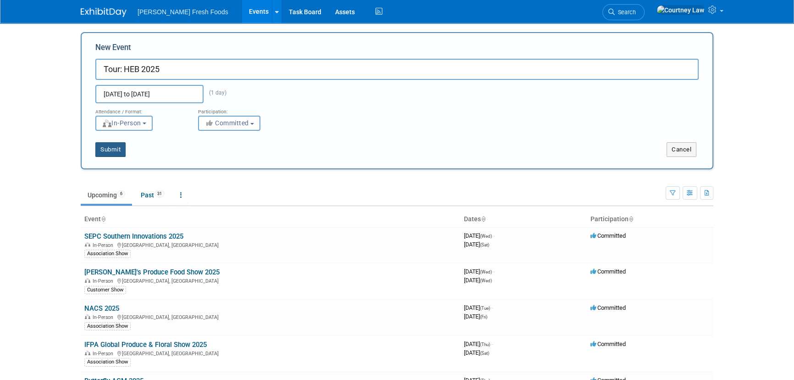
click at [100, 145] on button "Submit" at bounding box center [110, 149] width 30 height 15
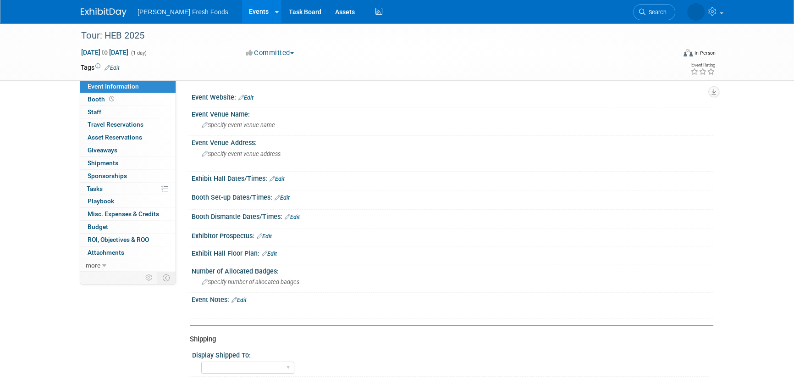
click at [112, 69] on link "Edit" at bounding box center [112, 68] width 15 height 6
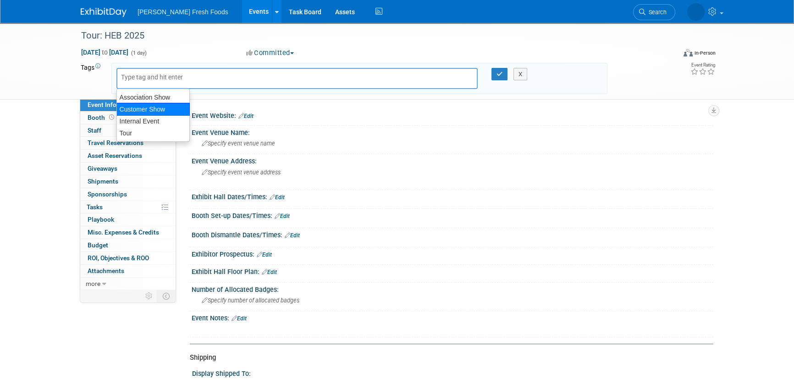
drag, startPoint x: 154, startPoint y: 101, endPoint x: 149, endPoint y: 113, distance: 12.8
click at [149, 113] on ul "Association Show Customer Show Internal Event Tour" at bounding box center [152, 114] width 73 height 53
click at [158, 110] on div "Customer Show" at bounding box center [152, 109] width 73 height 13
type input "Customer Show"
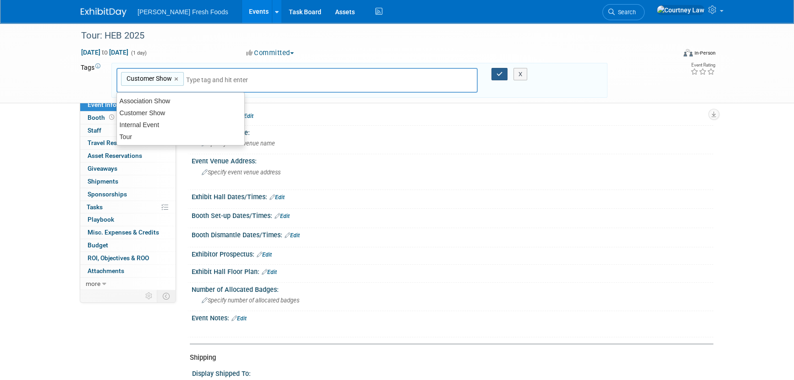
click at [496, 77] on button "button" at bounding box center [499, 74] width 17 height 13
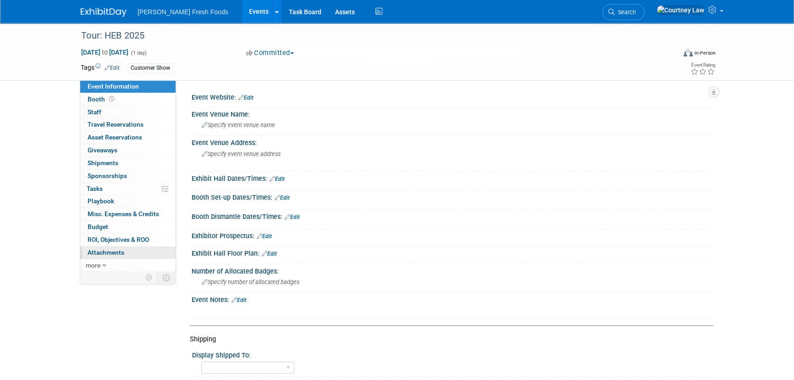
click at [115, 247] on link "0 Attachments 0" at bounding box center [127, 252] width 95 height 12
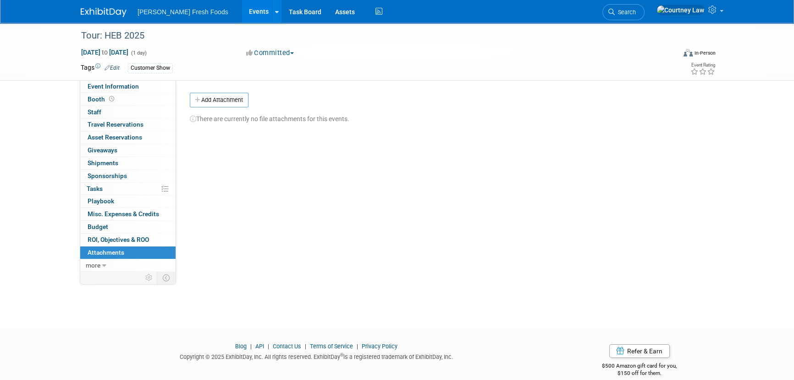
click at [220, 95] on button "Add Attachment" at bounding box center [219, 100] width 59 height 15
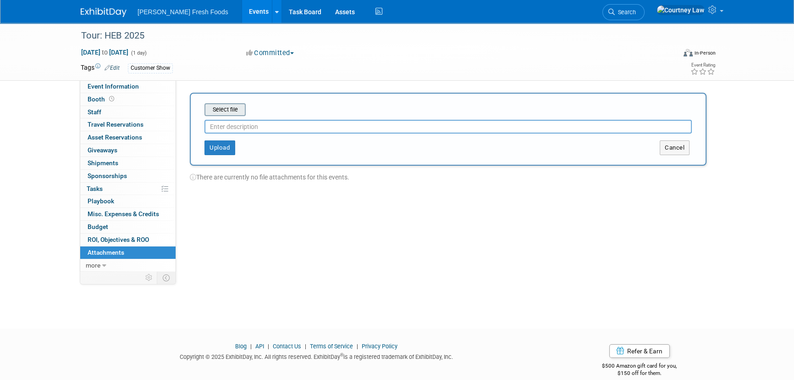
click at [224, 113] on input "file" at bounding box center [190, 109] width 109 height 11
type input "agenda"
click at [206, 144] on button "Upload" at bounding box center [219, 144] width 31 height 15
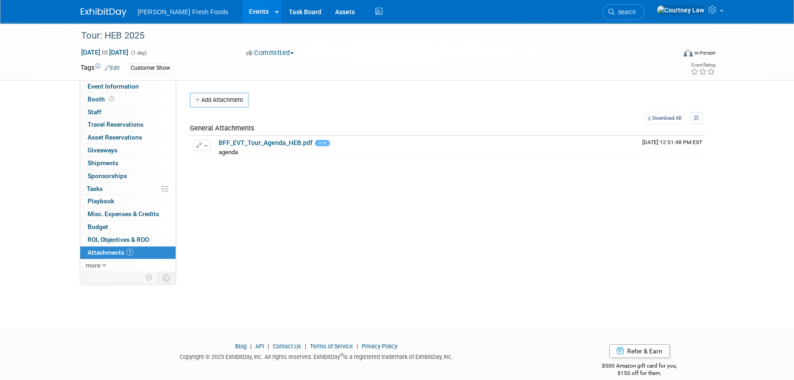
click at [112, 17] on div "Bolthouse Fresh Foods Events Add Event Bulk Upload Events Shareable Event Board…" at bounding box center [397, 11] width 633 height 23
click at [112, 8] on img at bounding box center [104, 12] width 46 height 9
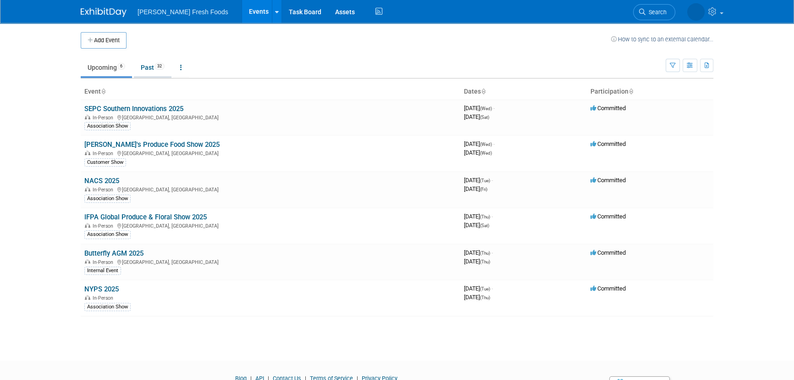
click at [161, 69] on span "32" at bounding box center [159, 66] width 10 height 7
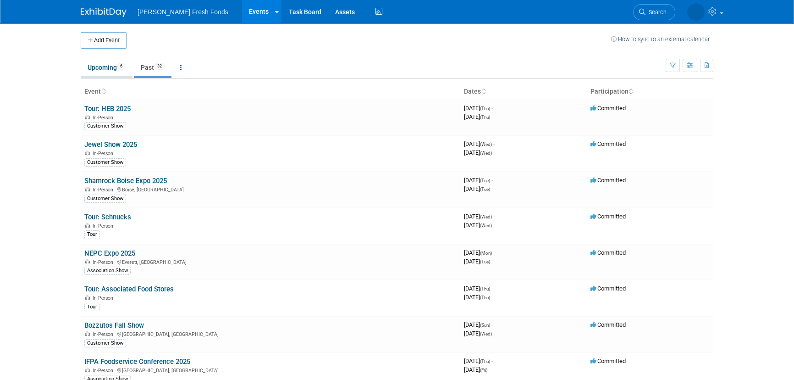
click at [102, 65] on link "Upcoming 6" at bounding box center [106, 67] width 51 height 17
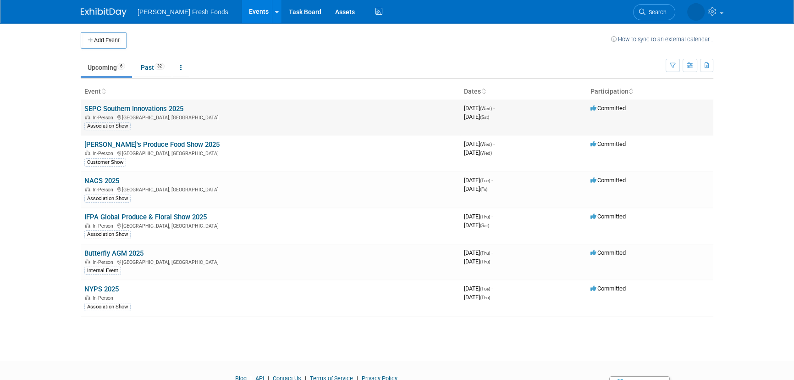
click at [124, 106] on link "SEPC Southern Innovations 2025" at bounding box center [133, 109] width 99 height 8
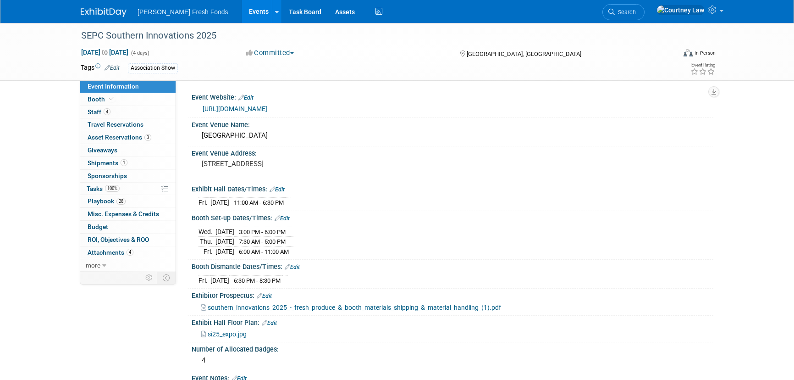
select select "Advanced Warehouse"
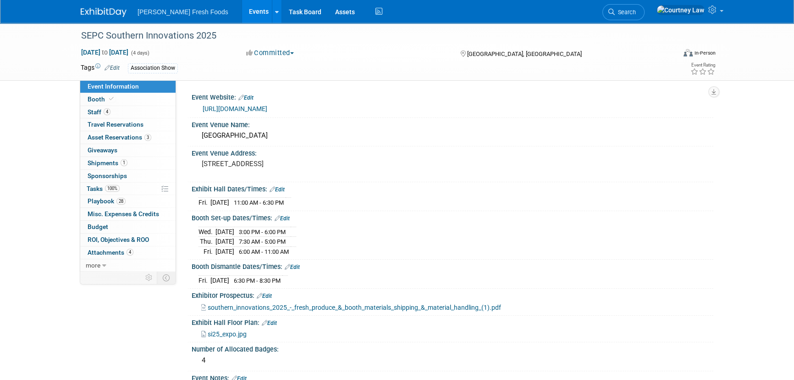
click at [108, 18] on div "Bolthouse Fresh Foods Events Add Event Bulk Upload Events Shareable Event Board…" at bounding box center [397, 11] width 633 height 23
click at [105, 13] on img at bounding box center [104, 12] width 46 height 9
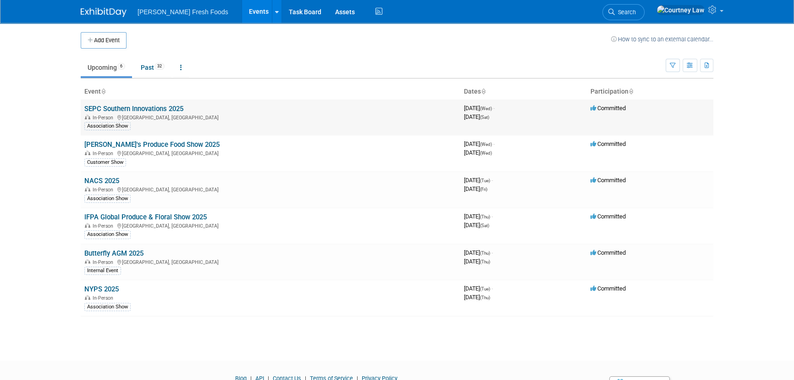
click at [177, 112] on td "SEPC Southern Innovations 2025 In-Person Charlotte, NC Association Show" at bounding box center [271, 117] width 380 height 36
click at [175, 111] on link "SEPC Southern Innovations 2025" at bounding box center [133, 109] width 99 height 8
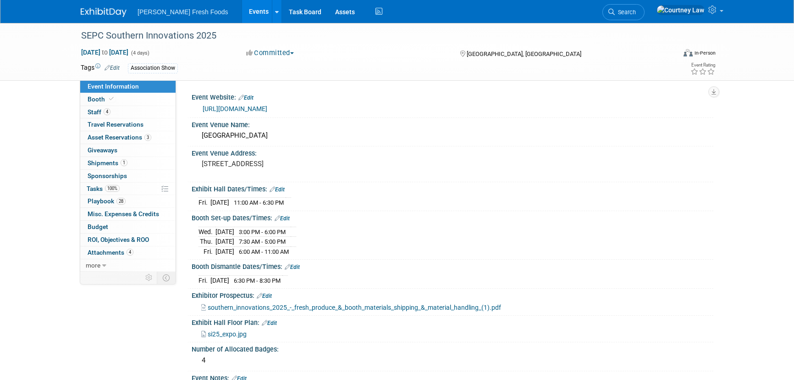
select select "Advanced Warehouse"
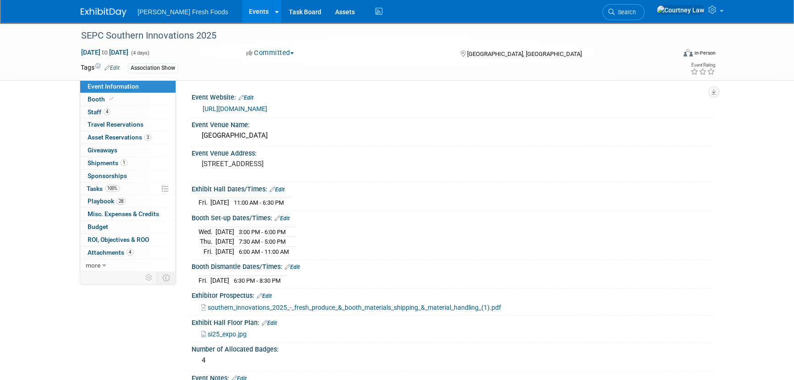
click at [132, 194] on div "100% Tasks 100% Tasks" at bounding box center [127, 188] width 95 height 13
click at [131, 197] on link "28 Playbook 28" at bounding box center [127, 201] width 95 height 12
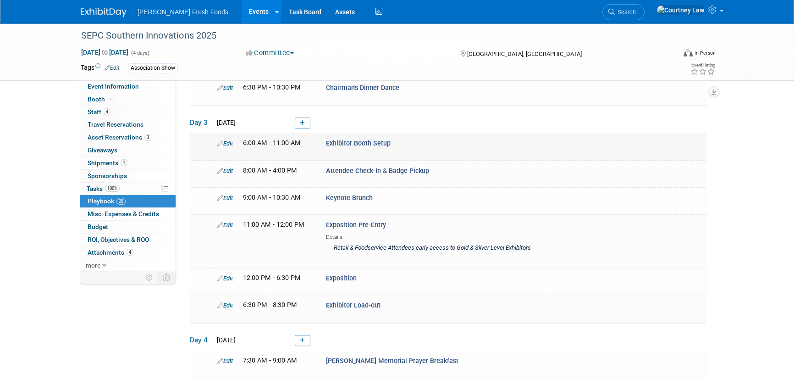
scroll to position [761, 0]
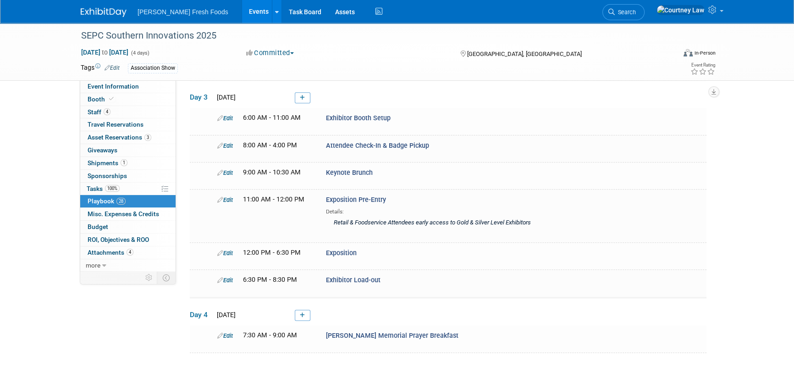
click at [94, 10] on img at bounding box center [104, 12] width 46 height 9
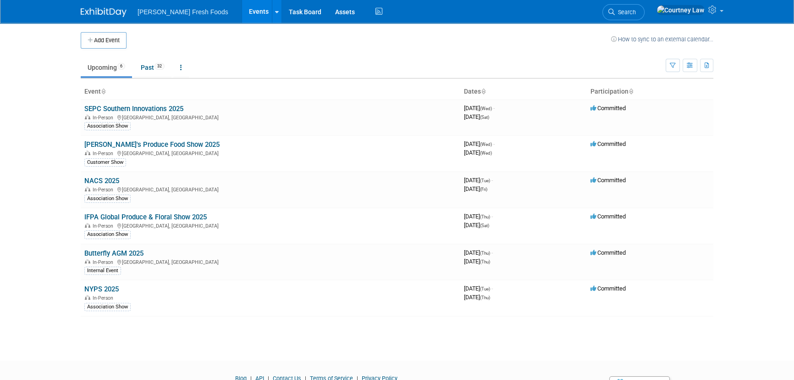
click at [72, 106] on body "[PERSON_NAME] Fresh Foods Events Add Event Bulk Upload Events Shareable Event B…" at bounding box center [397, 190] width 794 height 380
